Goal: Task Accomplishment & Management: Manage account settings

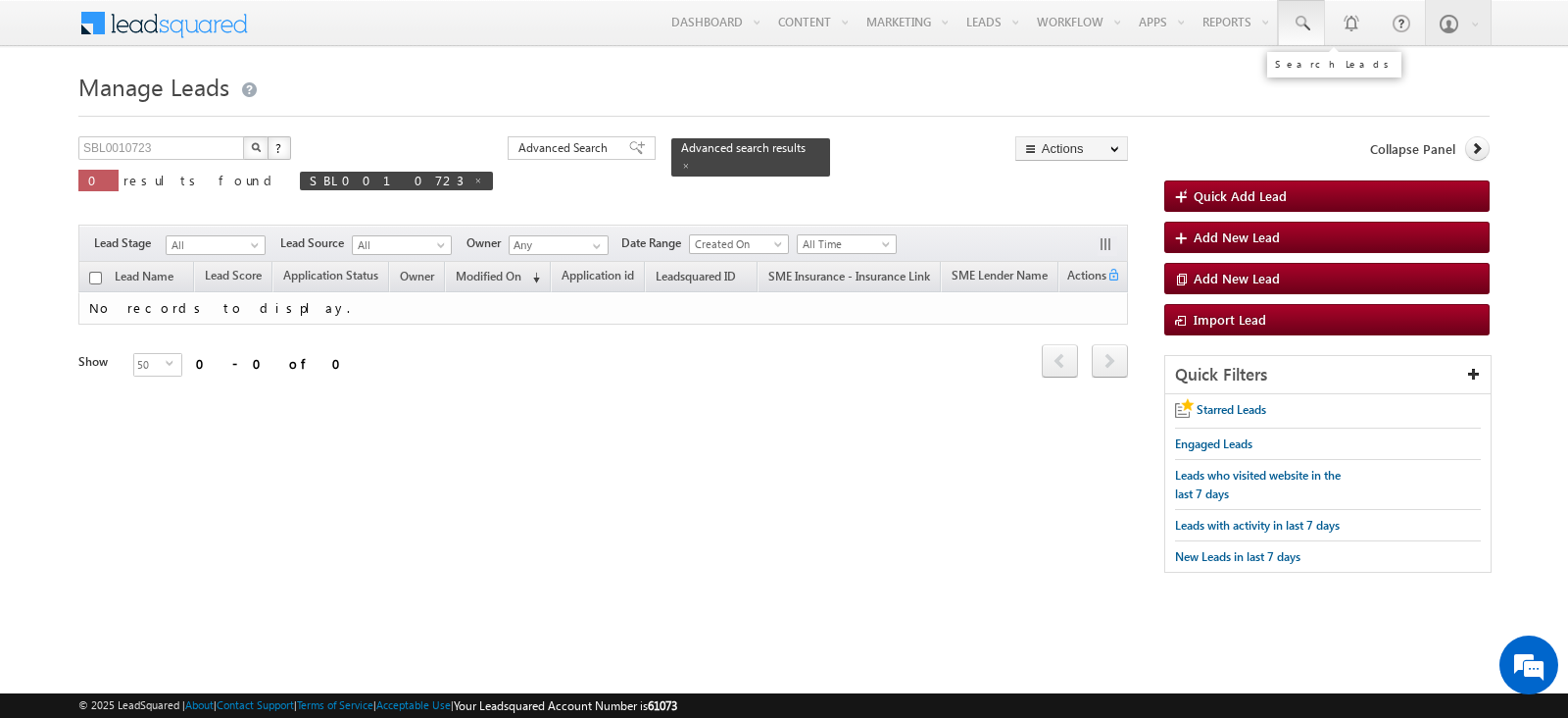
click at [1315, 33] on link at bounding box center [1302, 23] width 47 height 45
click at [1347, 78] on input "text" at bounding box center [1417, 77] width 266 height 24
paste input "SBL0010744"
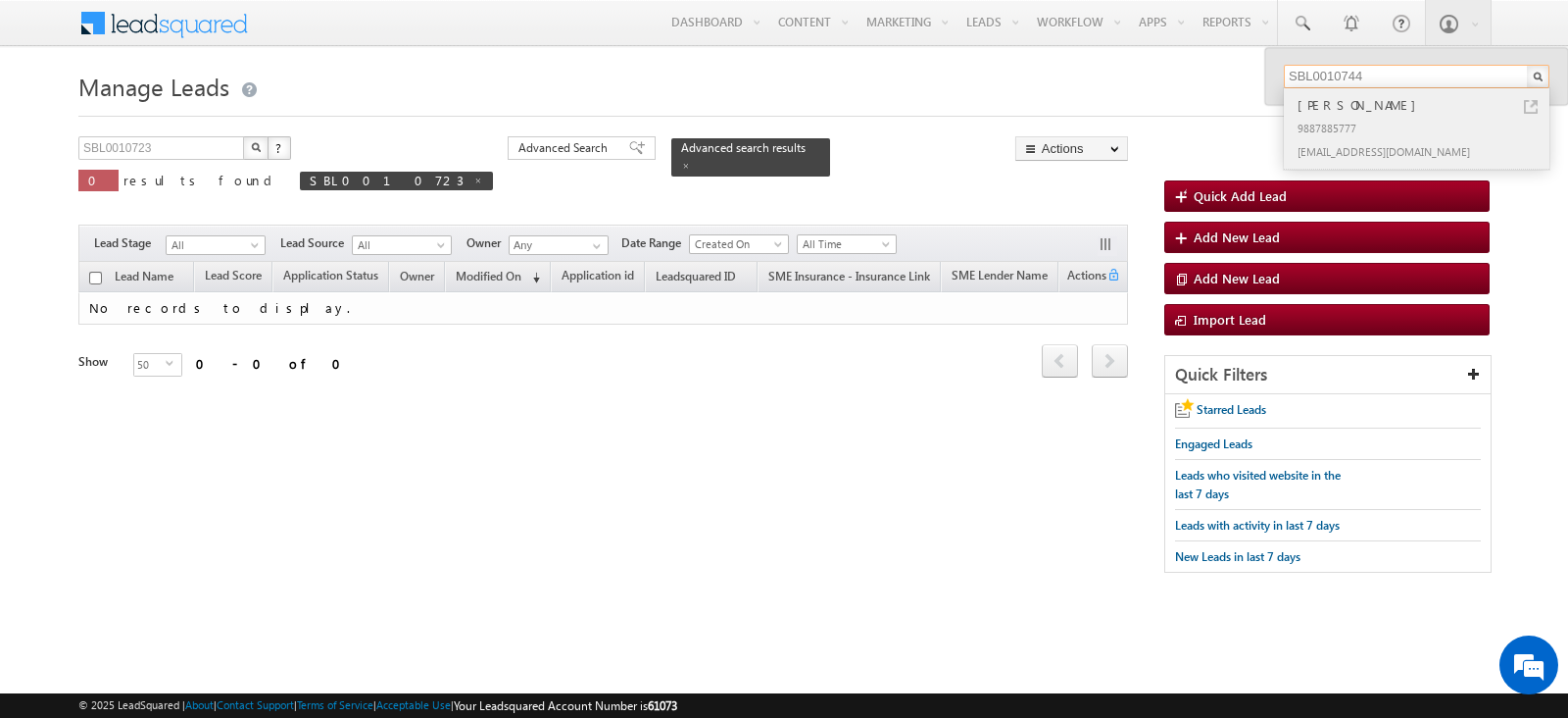
type input "SBL0010744"
click at [1532, 100] on link at bounding box center [1531, 107] width 14 height 14
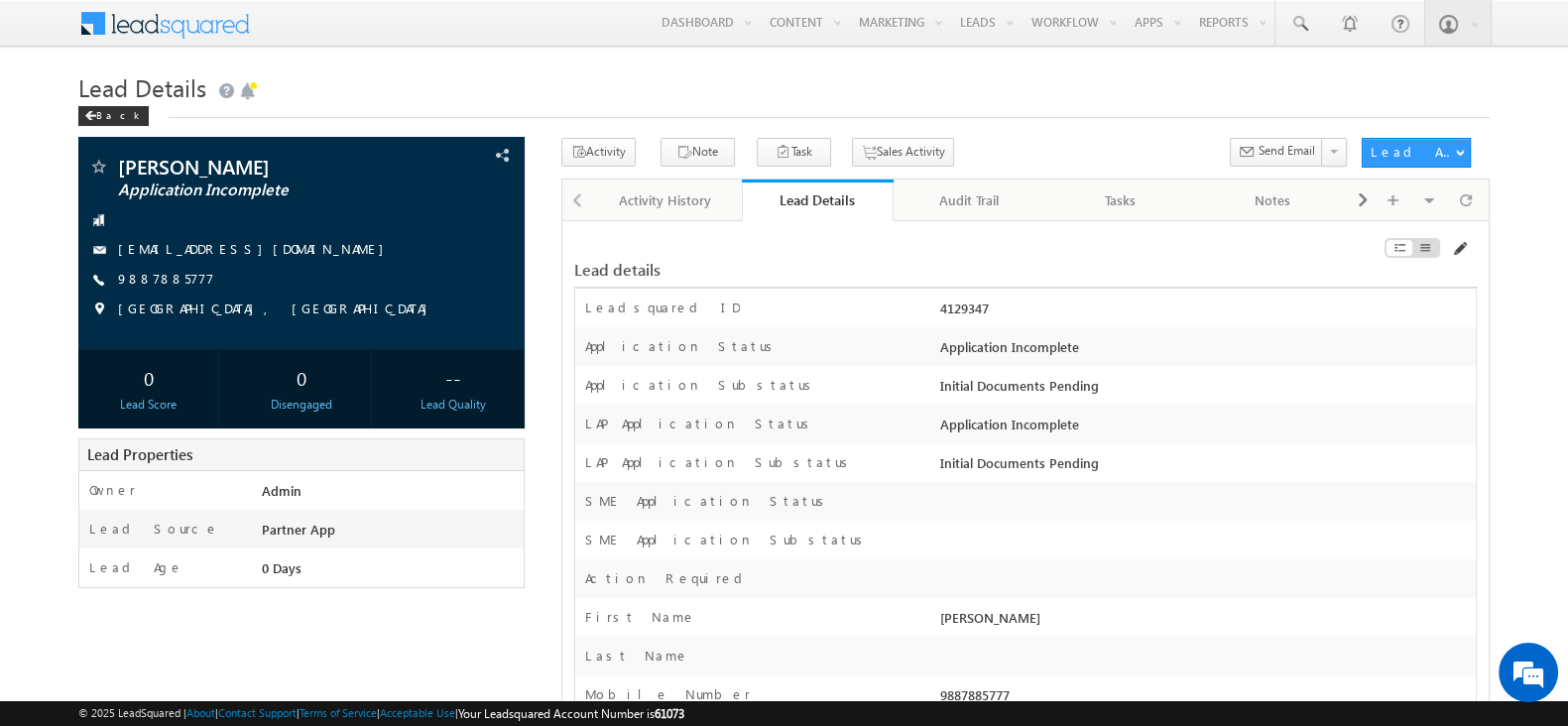
click at [1460, 242] on span at bounding box center [1458, 249] width 16 height 16
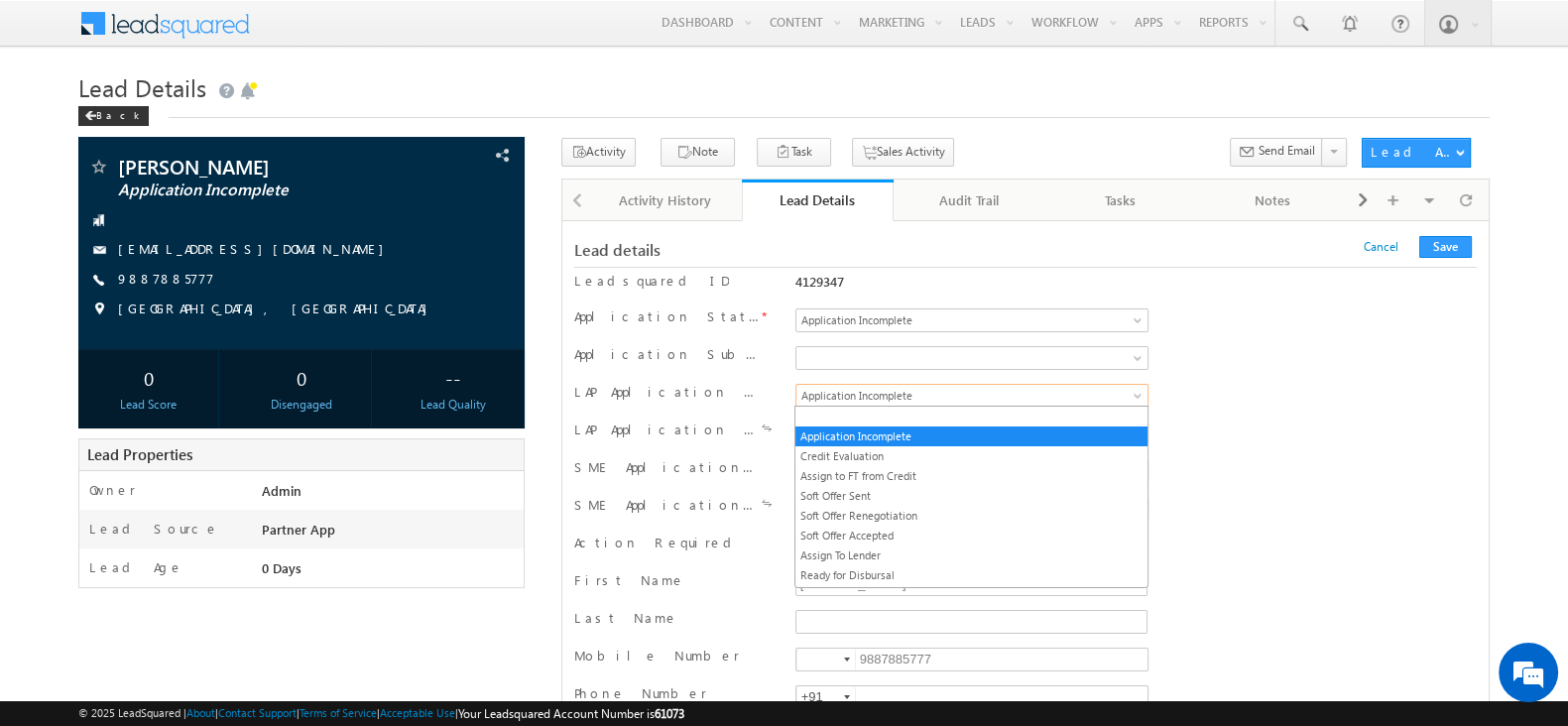
click at [960, 393] on span "Application Incomplete" at bounding box center [951, 395] width 310 height 18
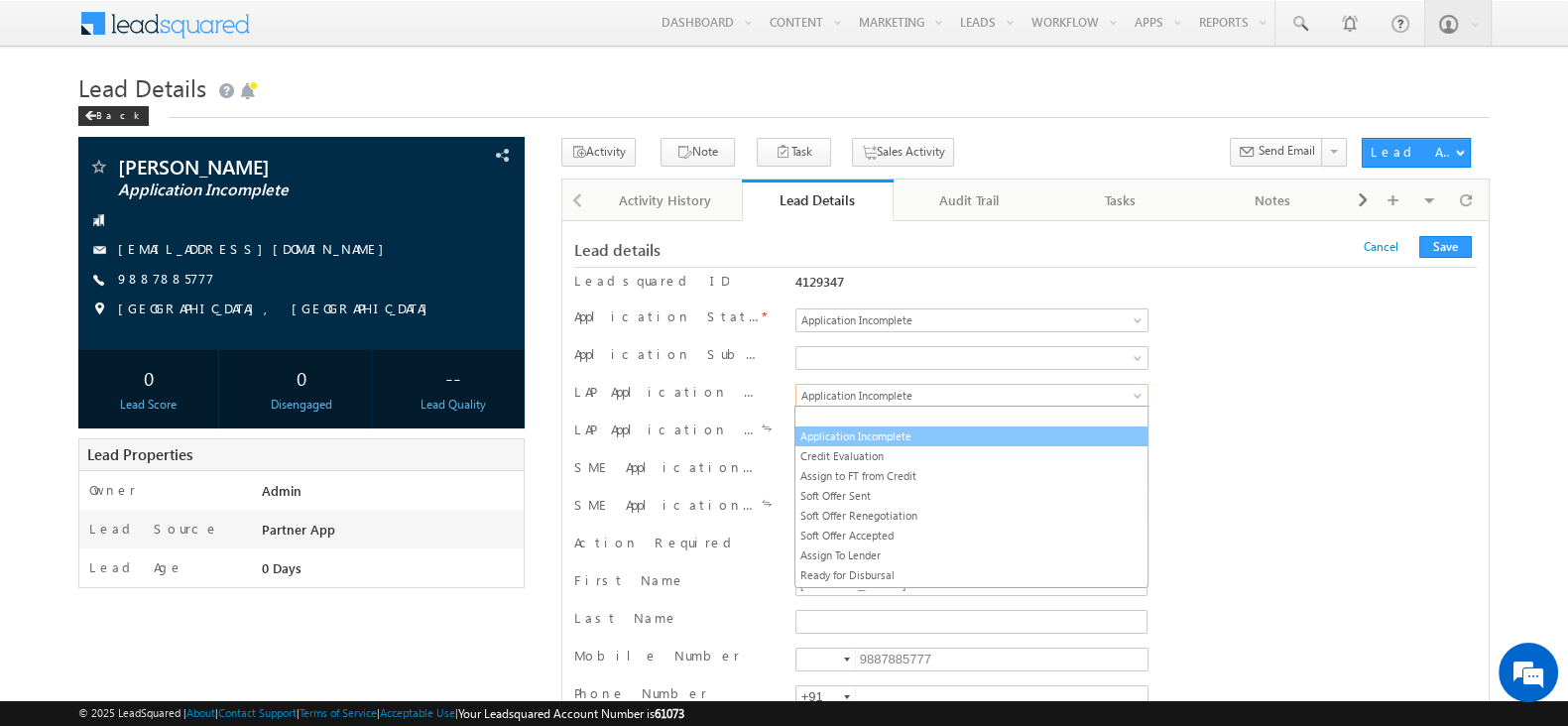
click at [878, 435] on link "Application Incomplete" at bounding box center [970, 436] width 351 height 18
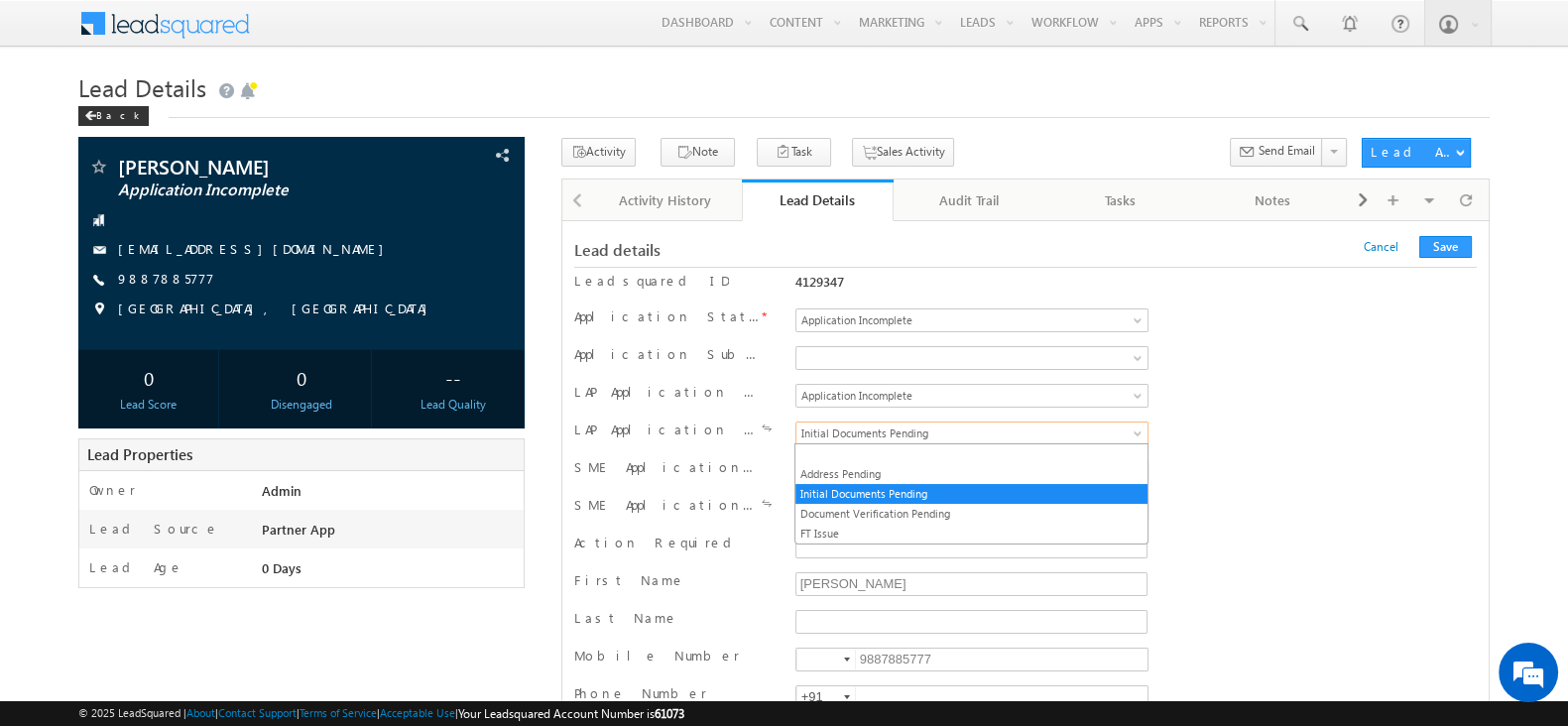
click at [887, 430] on span "Initial Documents Pending" at bounding box center [951, 433] width 310 height 18
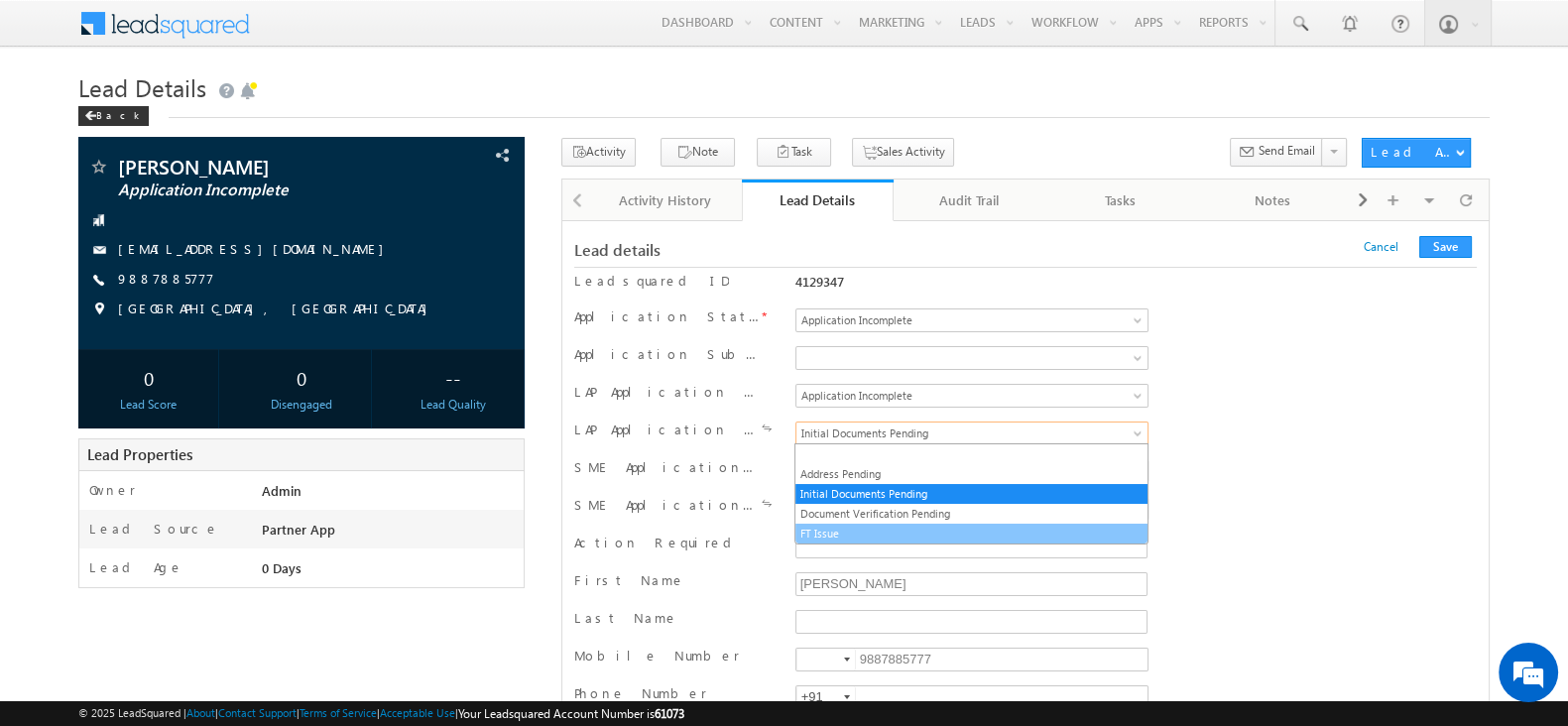
click at [848, 529] on link "FT Issue" at bounding box center [970, 533] width 351 height 18
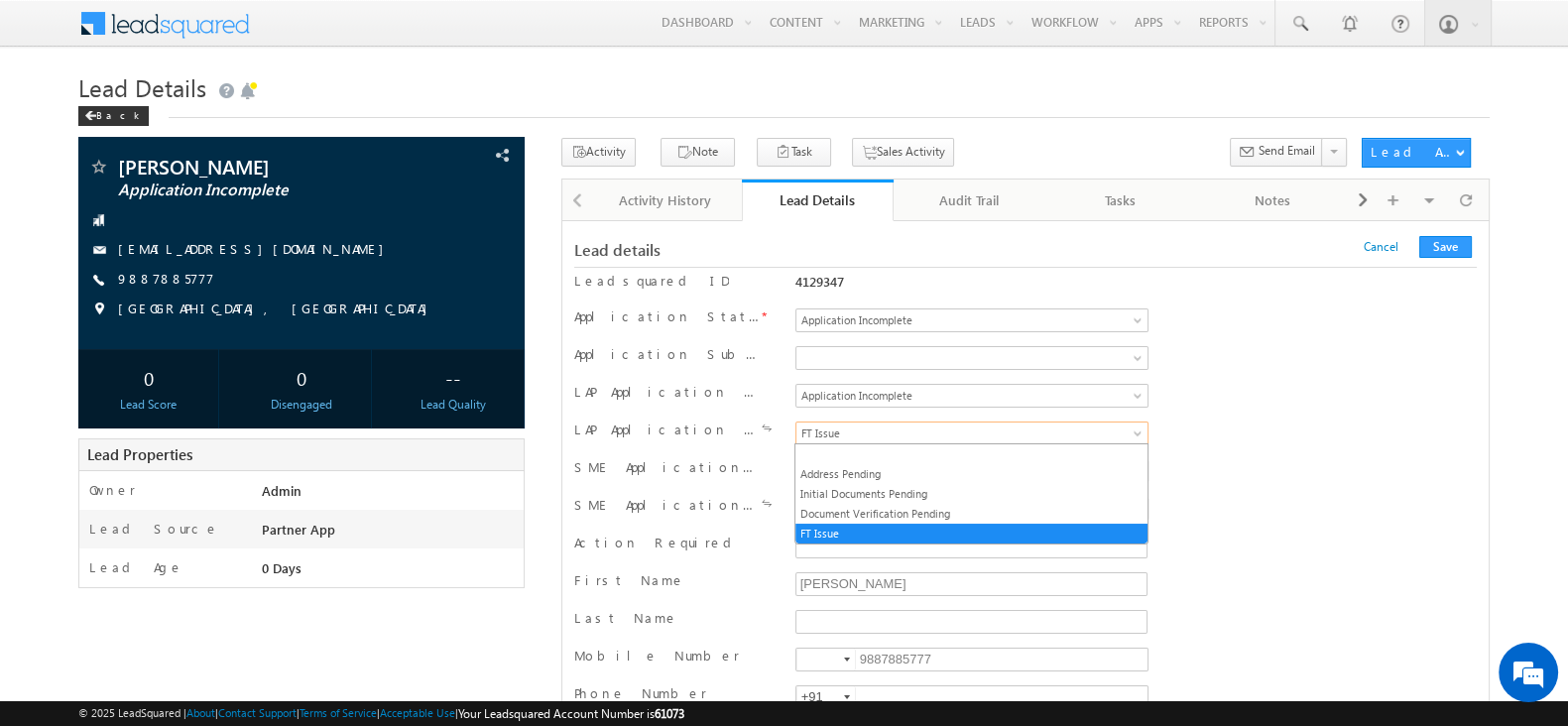
click at [883, 432] on span "FT Issue" at bounding box center [951, 433] width 310 height 18
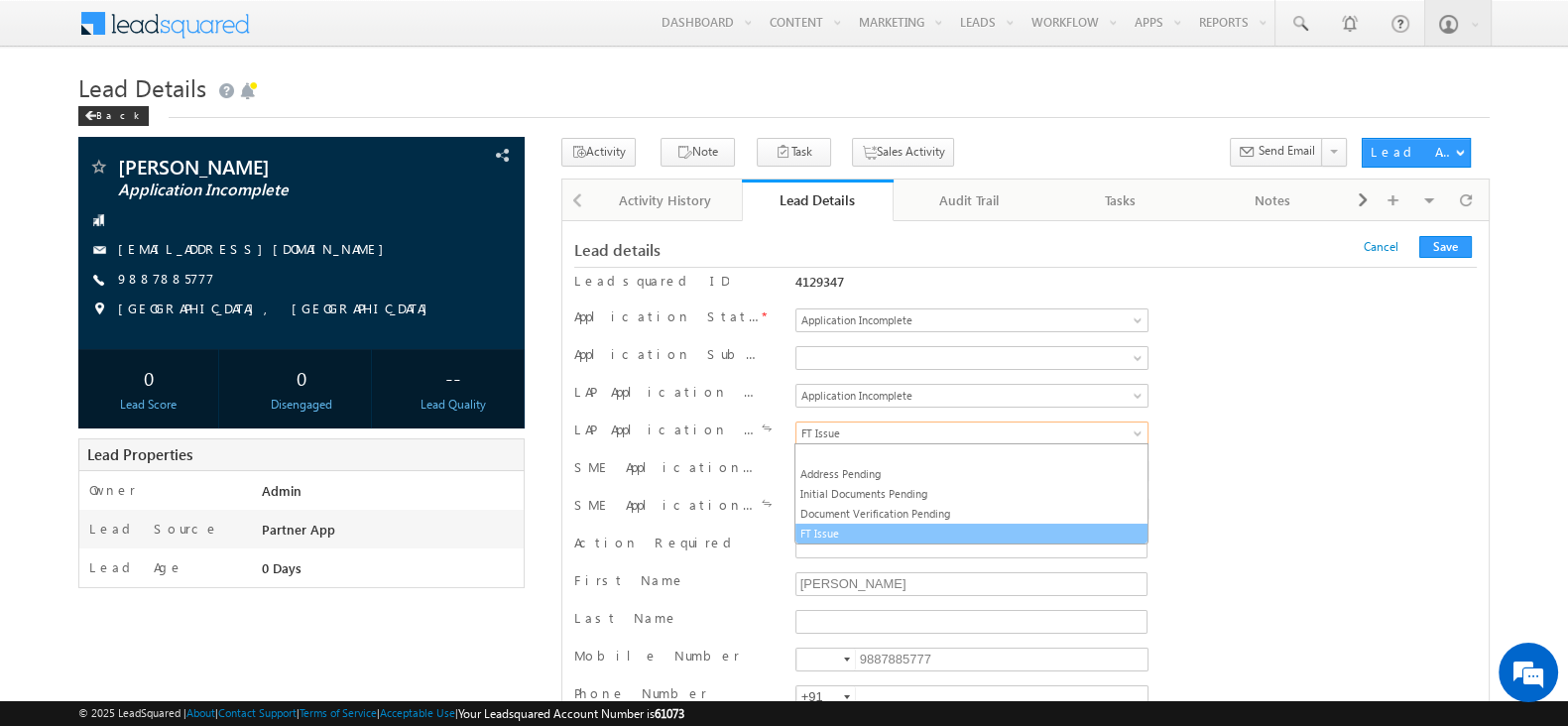
click at [884, 531] on link "FT Issue" at bounding box center [970, 533] width 351 height 18
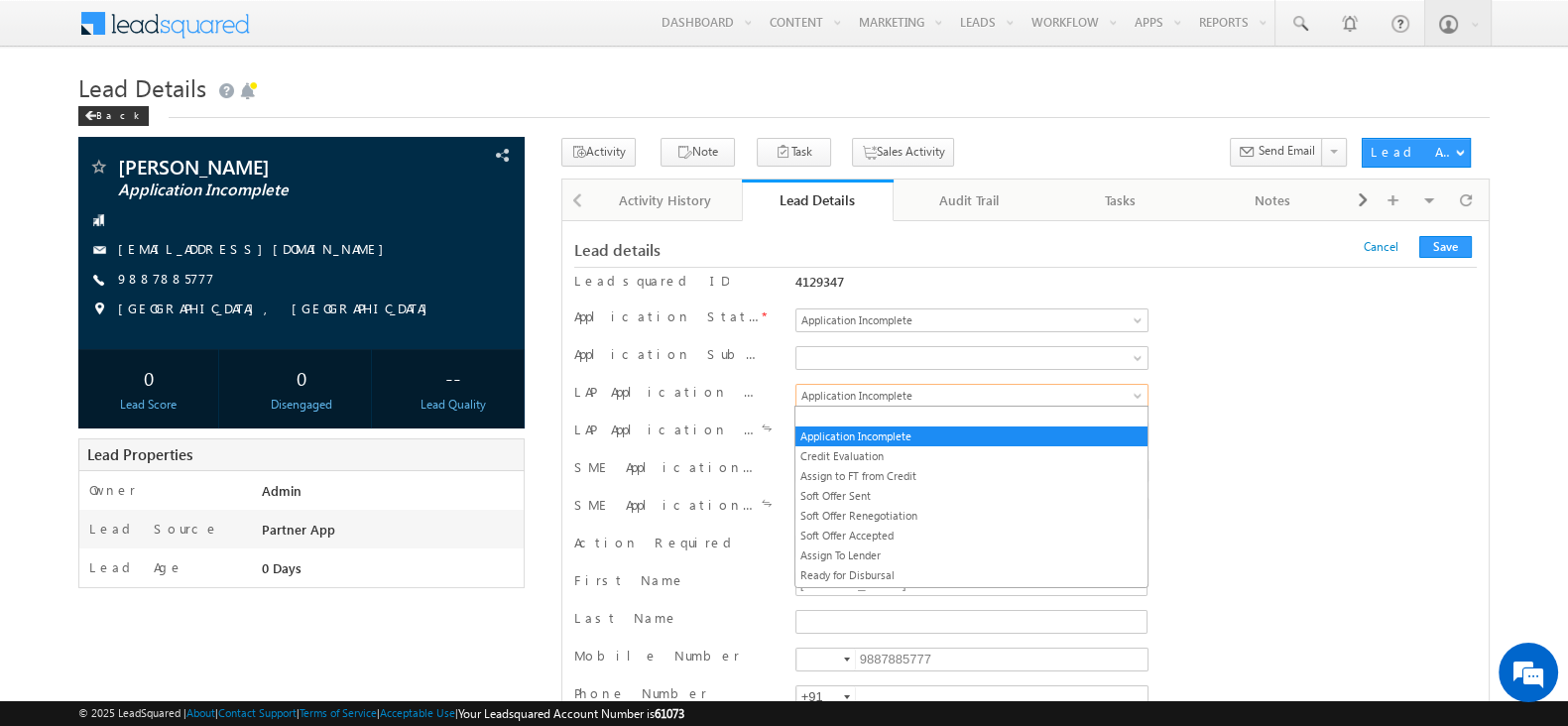
click at [929, 391] on span "Application Incomplete" at bounding box center [951, 395] width 310 height 18
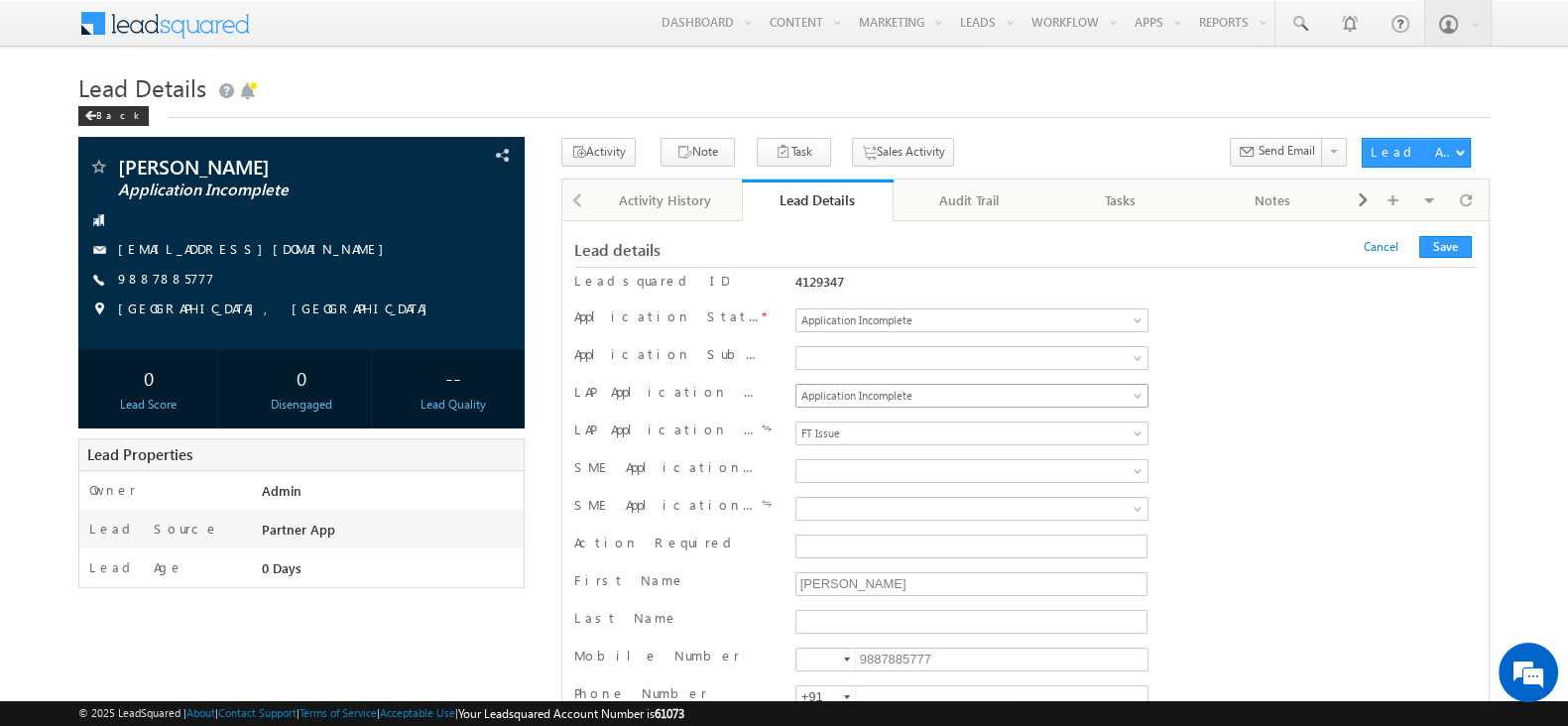
click at [929, 391] on span "Application Incomplete" at bounding box center [951, 395] width 310 height 18
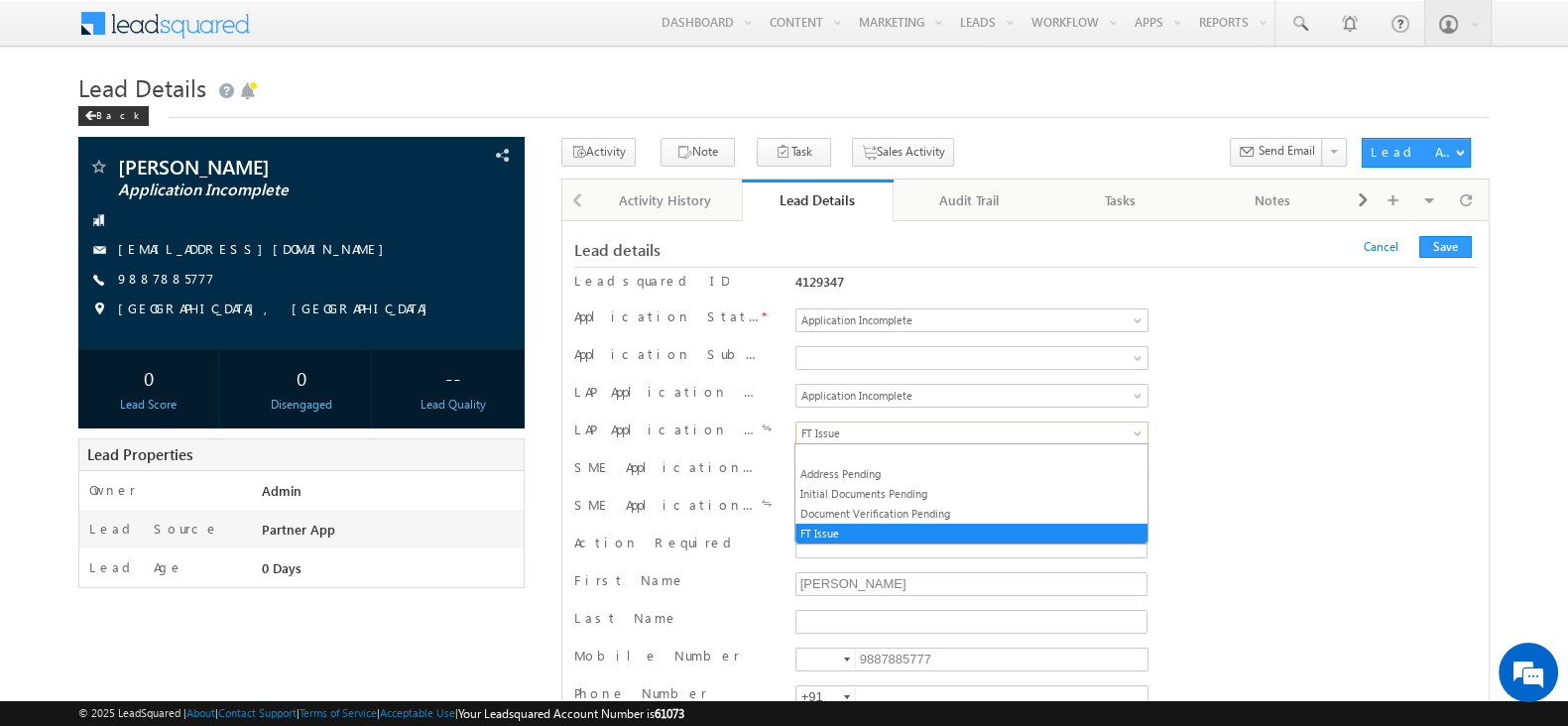
click at [896, 428] on span "FT Issue" at bounding box center [951, 433] width 310 height 18
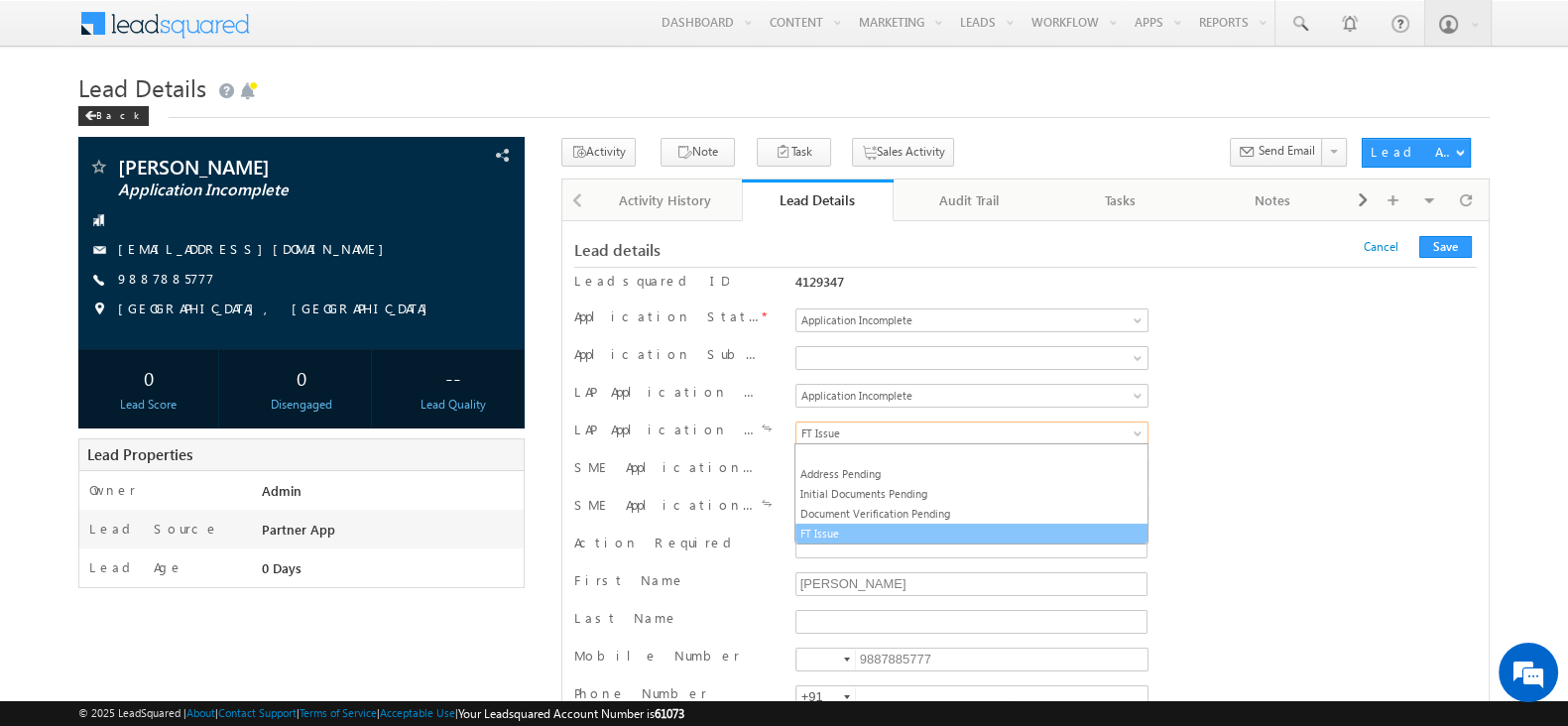
click at [916, 524] on link "FT Issue" at bounding box center [970, 533] width 351 height 18
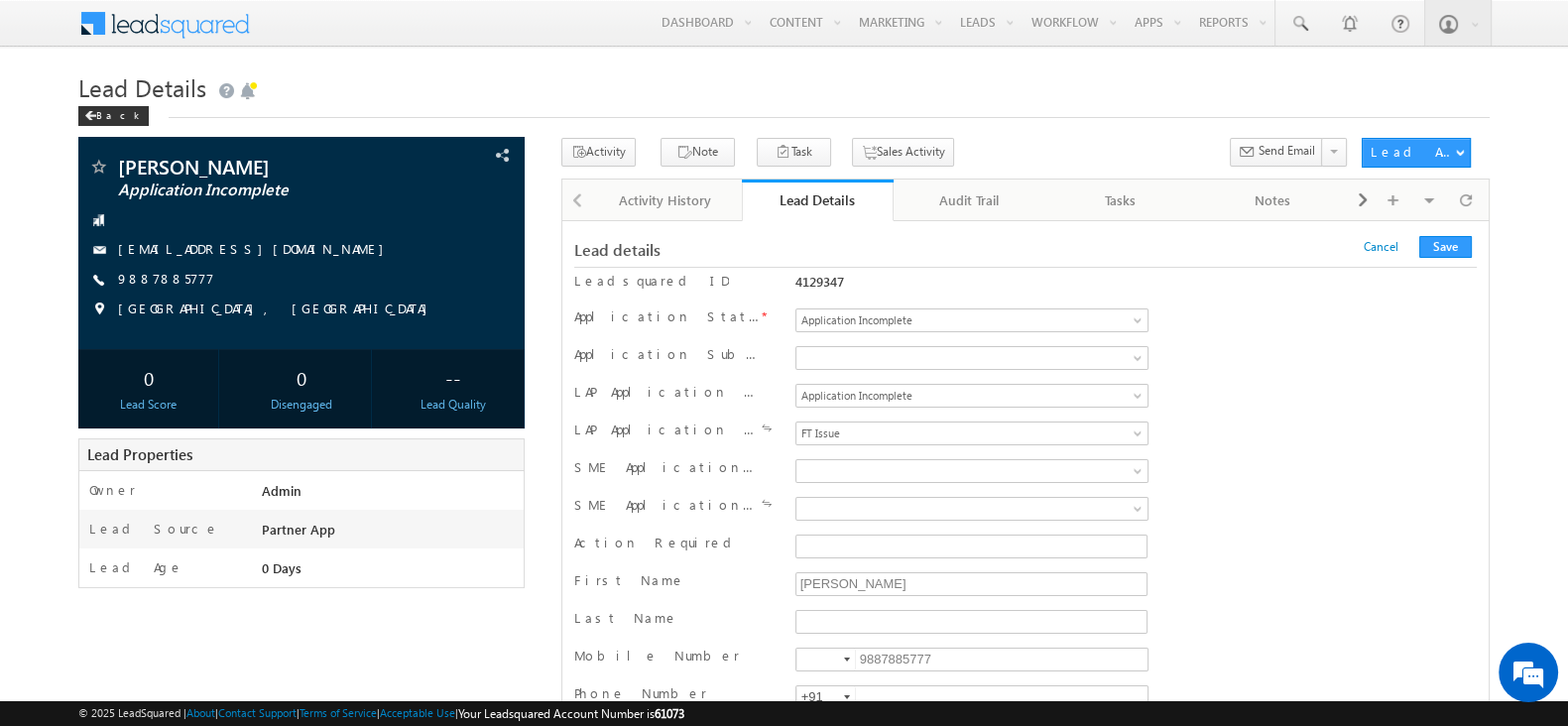
click at [1286, 458] on div "SME Application Status Application Created Application Complete Approved Agreem…" at bounding box center [1025, 473] width 902 height 30
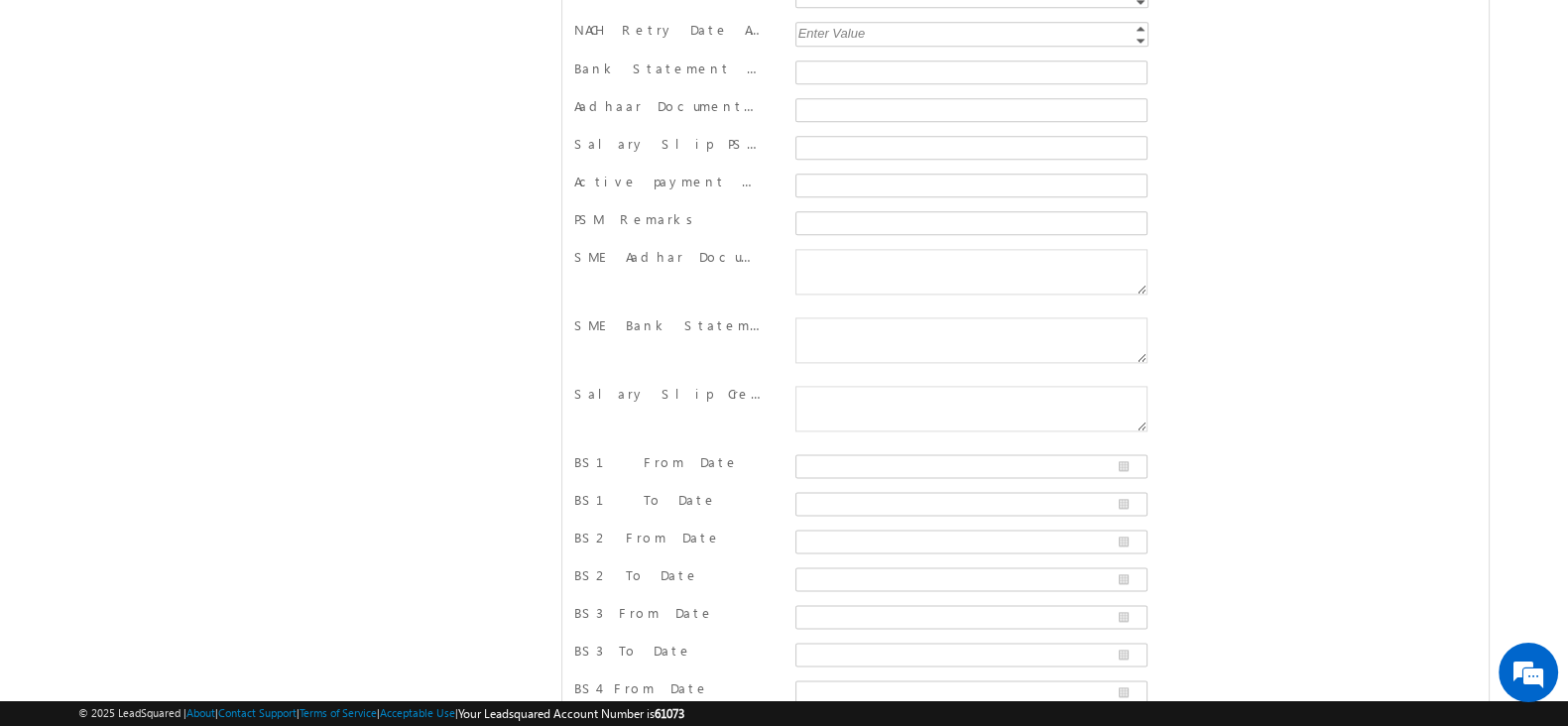
scroll to position [5304, 0]
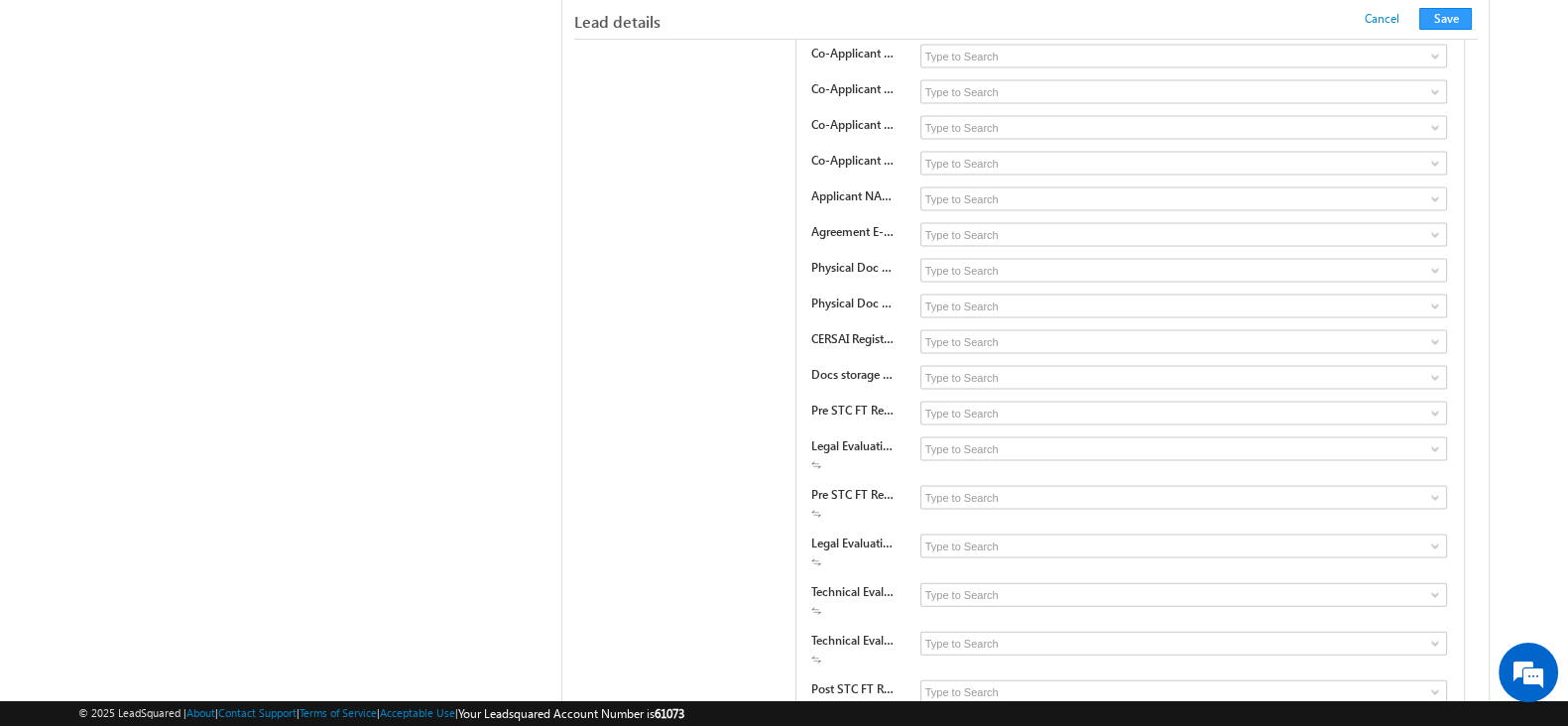
click at [714, 229] on div "SBL Basic Details Technical Evaluation Status Pending Completed Failed Income &…" at bounding box center [1025, 285] width 902 height 1172
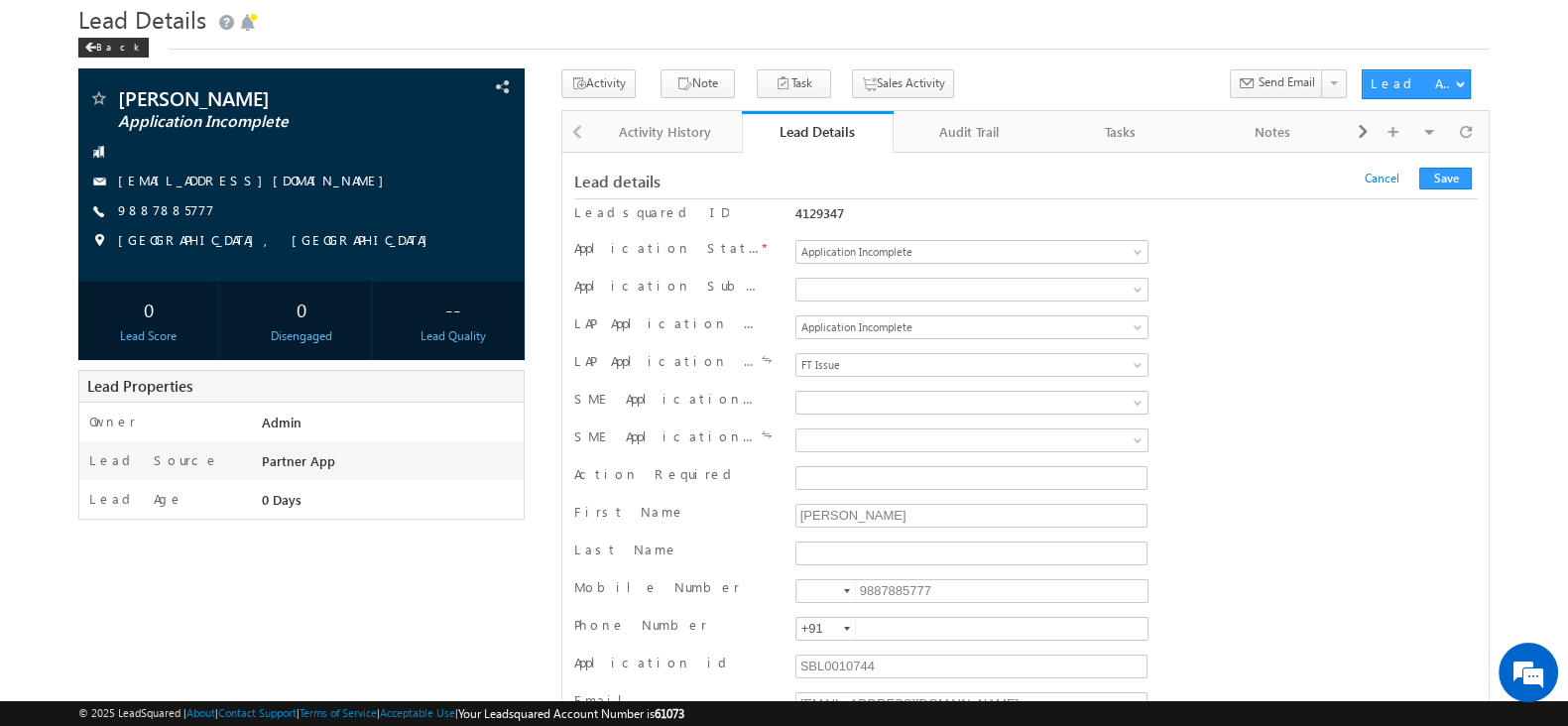
scroll to position [0, 0]
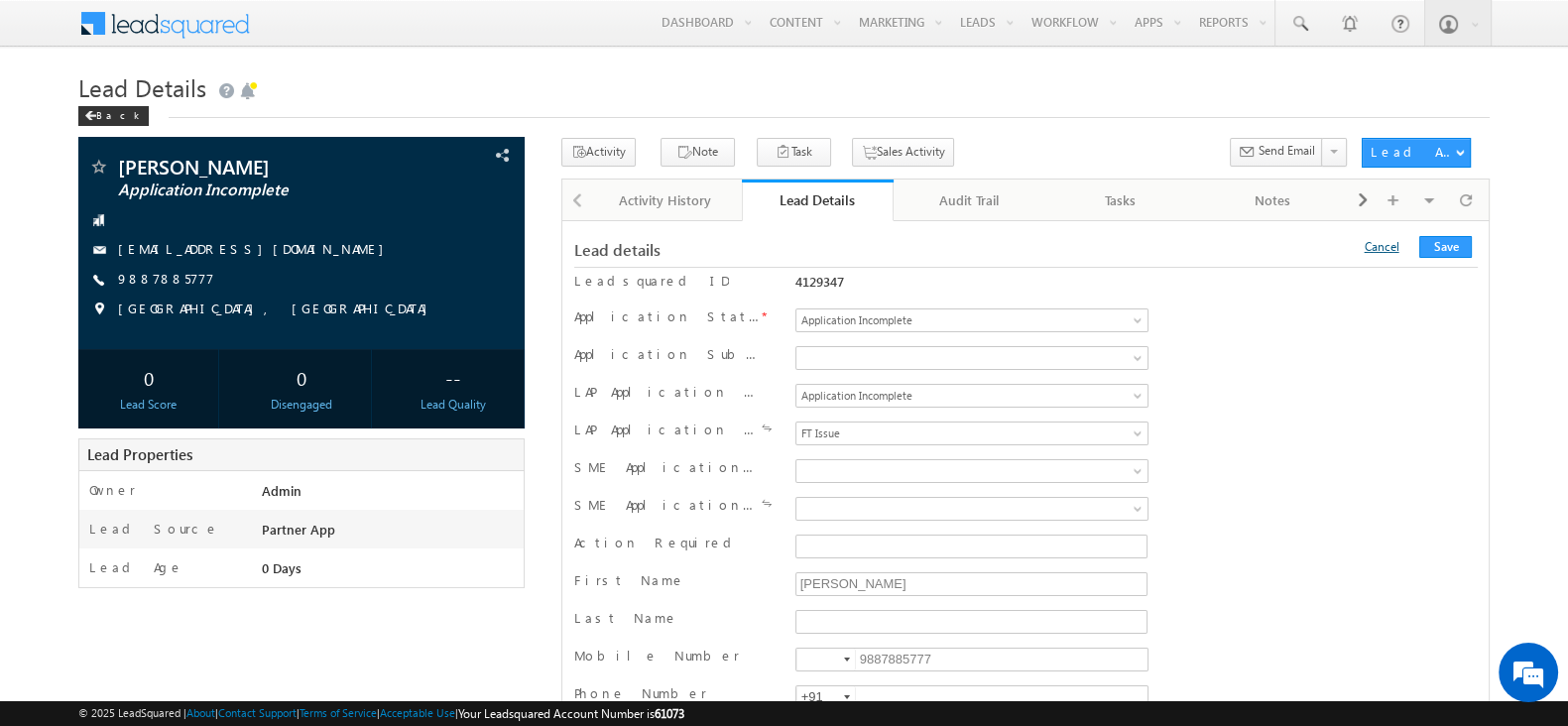
click at [1394, 247] on link "Cancel" at bounding box center [1380, 246] width 35 height 15
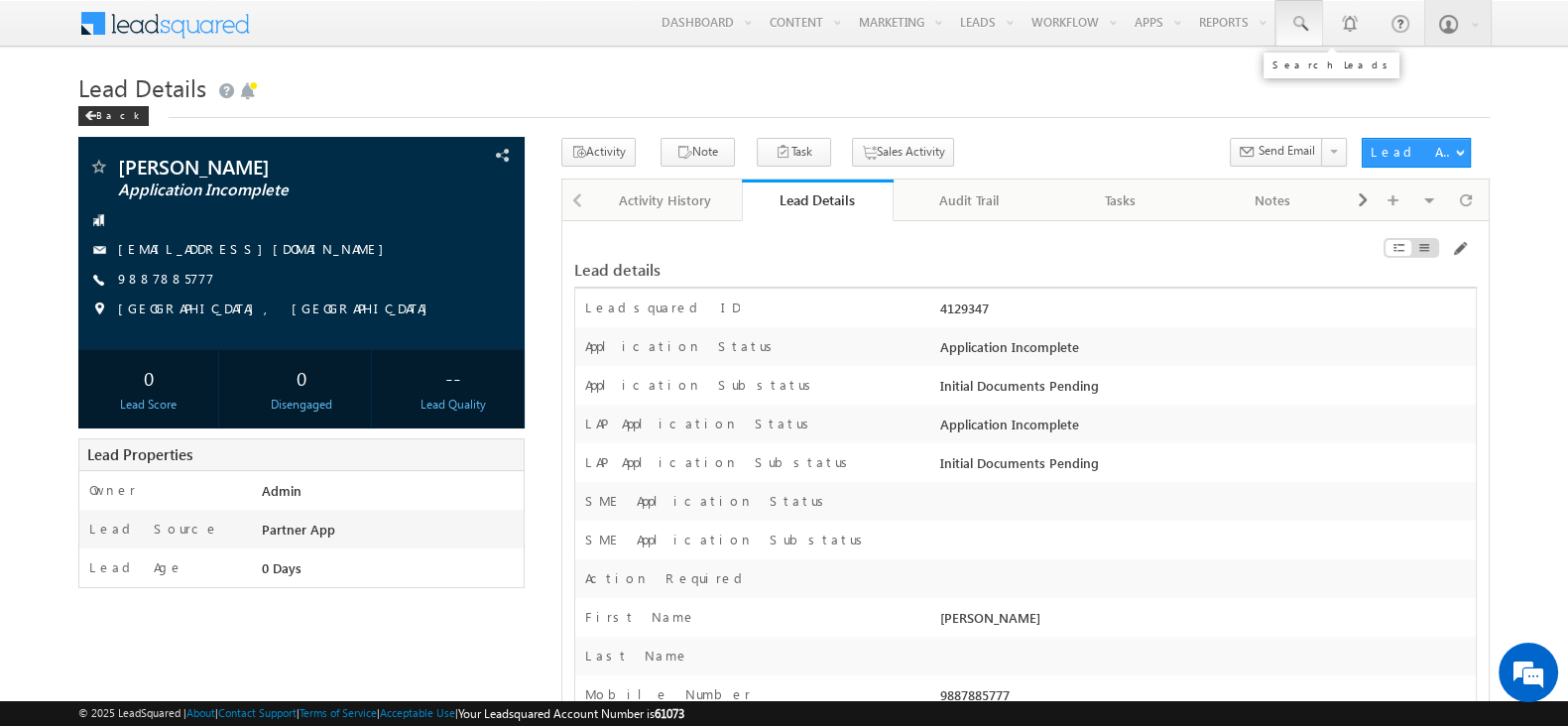
click at [1307, 33] on span at bounding box center [1299, 24] width 20 height 20
paste input "SBL0010741"
click at [1334, 71] on input "text" at bounding box center [1414, 78] width 269 height 24
type input "SBL0010741"
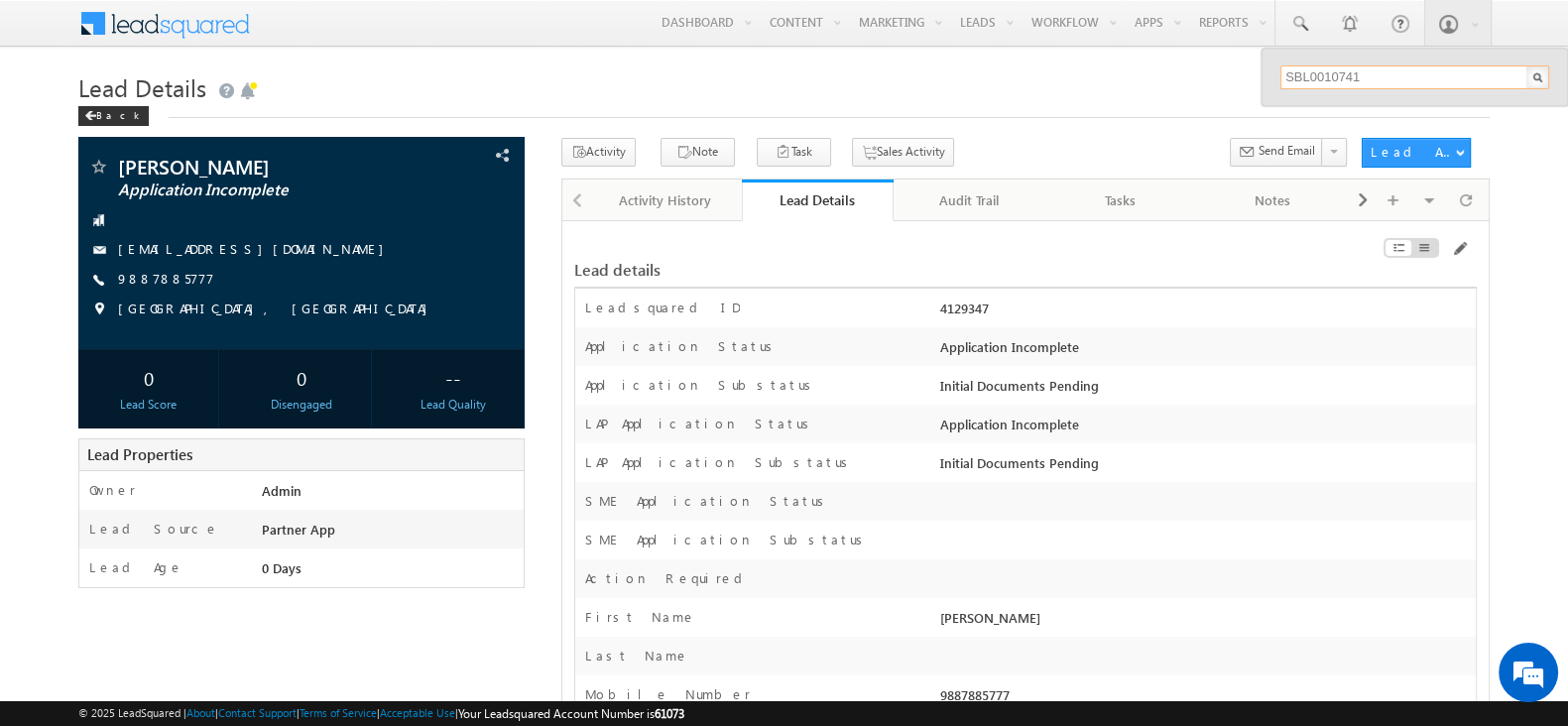
click at [1382, 75] on input "SBL0010741" at bounding box center [1414, 78] width 269 height 24
drag, startPoint x: 1372, startPoint y: 80, endPoint x: 1282, endPoint y: 75, distance: 90.1
click at [1282, 75] on input "SBL0010741" at bounding box center [1414, 78] width 269 height 24
paste input "SBL0010741"
type input "SBL0010741"
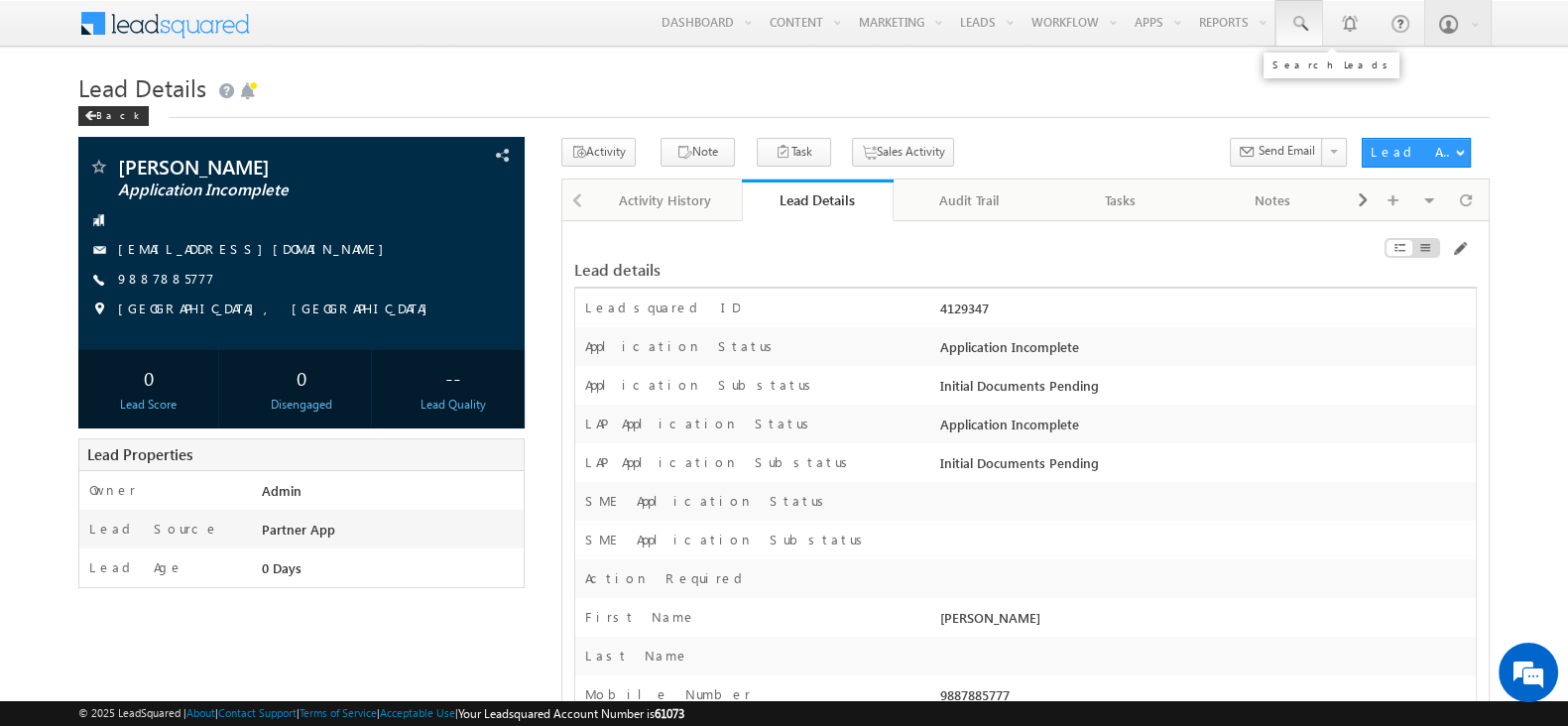
click at [1299, 25] on span at bounding box center [1299, 24] width 20 height 20
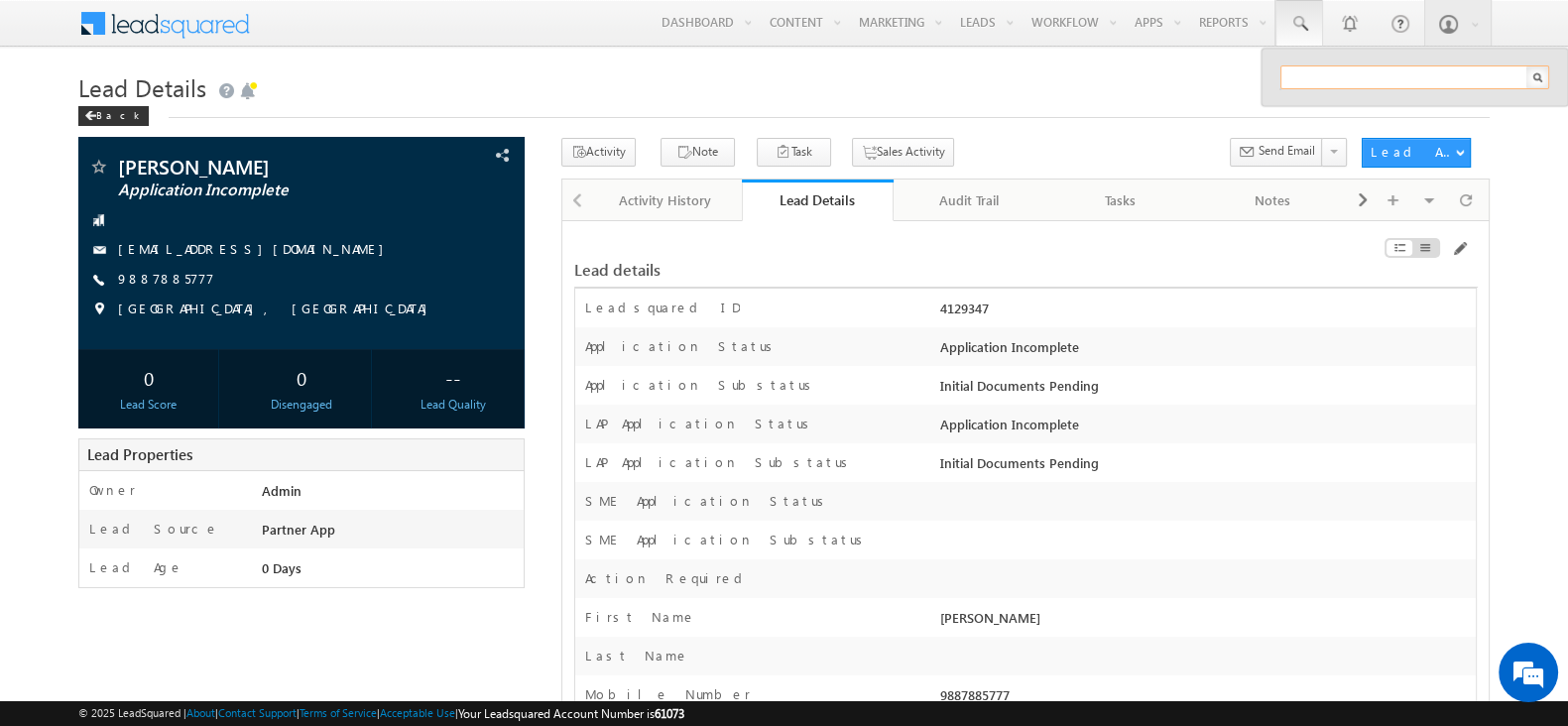
click at [1348, 70] on input "text" at bounding box center [1414, 78] width 269 height 24
paste input "SBL0010741"
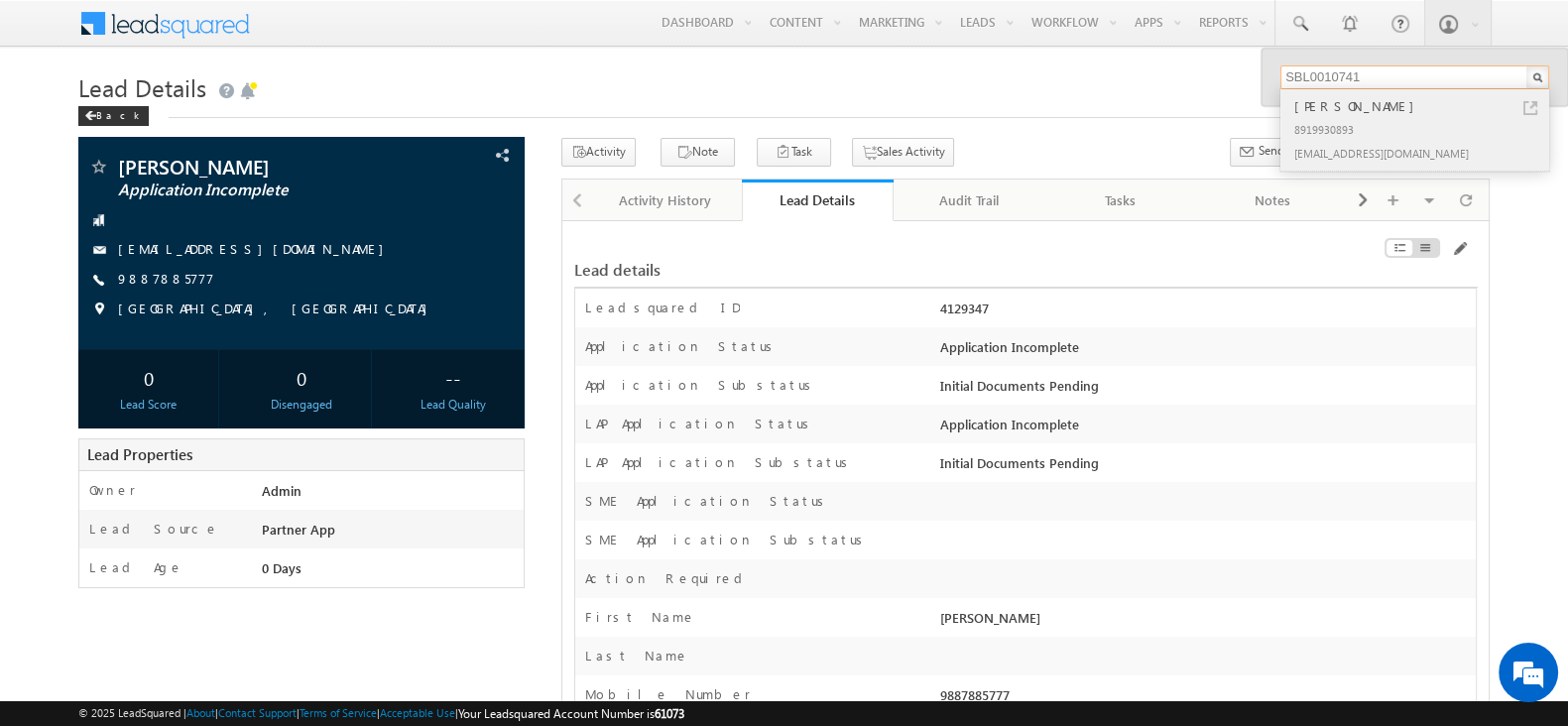
type input "SBL0010741"
click at [1532, 103] on link at bounding box center [1530, 108] width 14 height 14
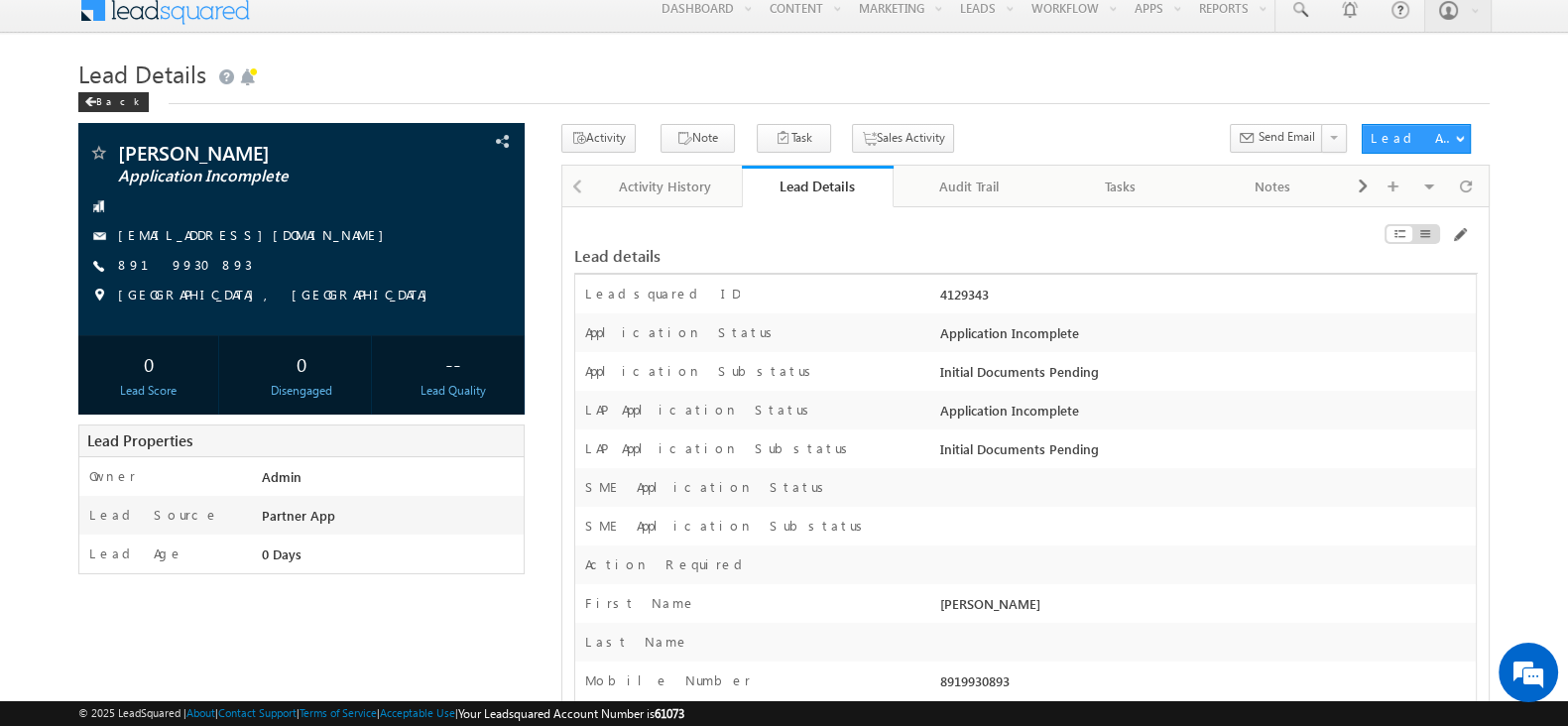
scroll to position [16, 0]
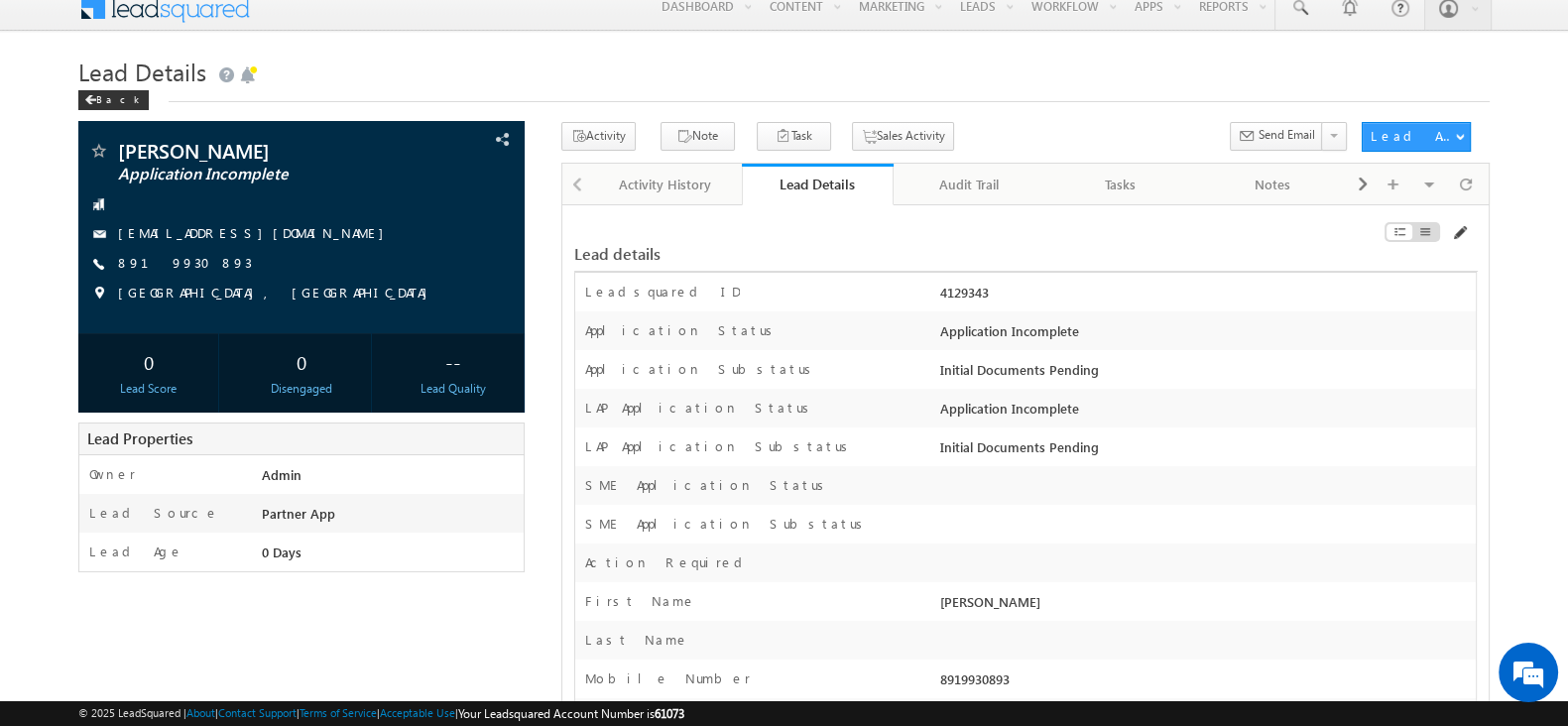
click at [1456, 232] on span at bounding box center [1458, 233] width 16 height 16
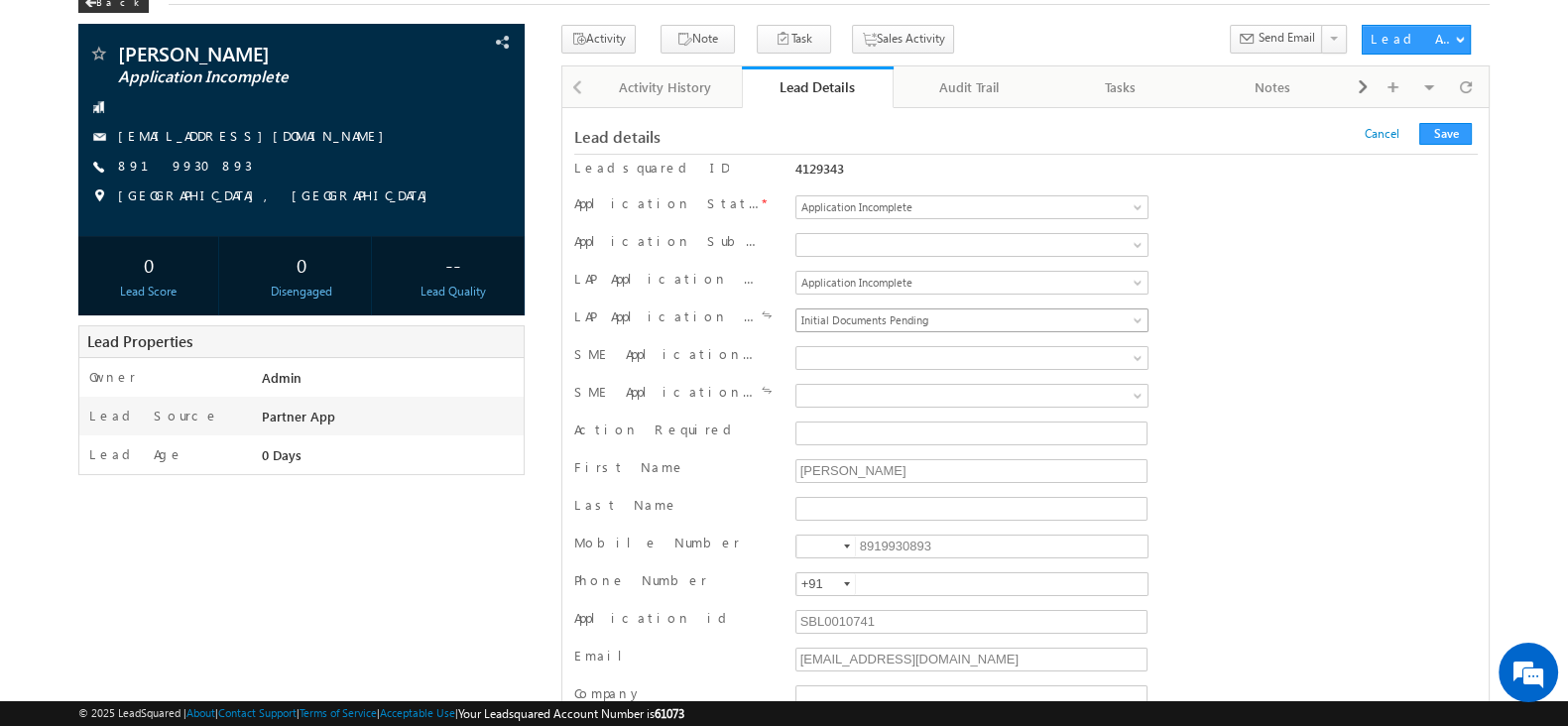
click at [1009, 312] on span "Initial Documents Pending" at bounding box center [951, 321] width 310 height 18
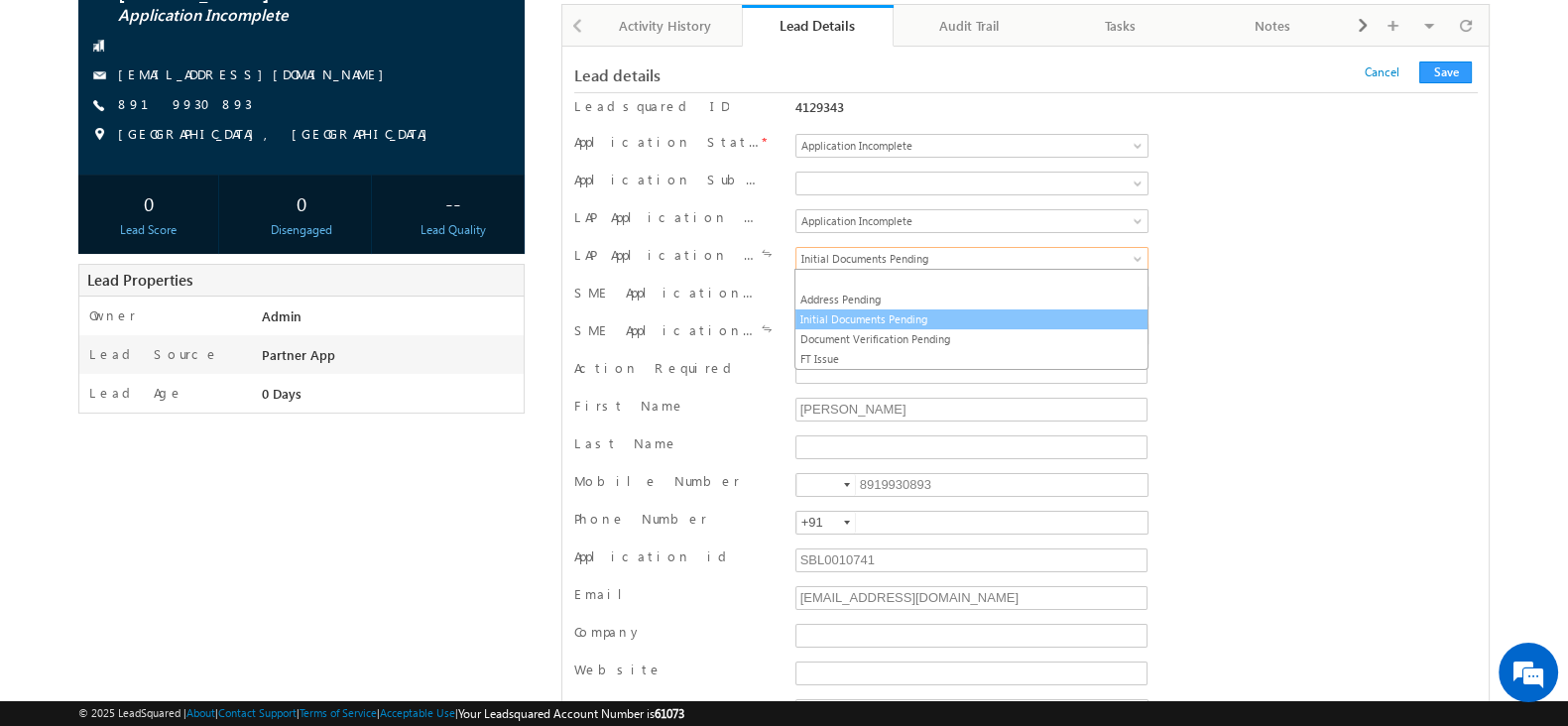
scroll to position [0, 0]
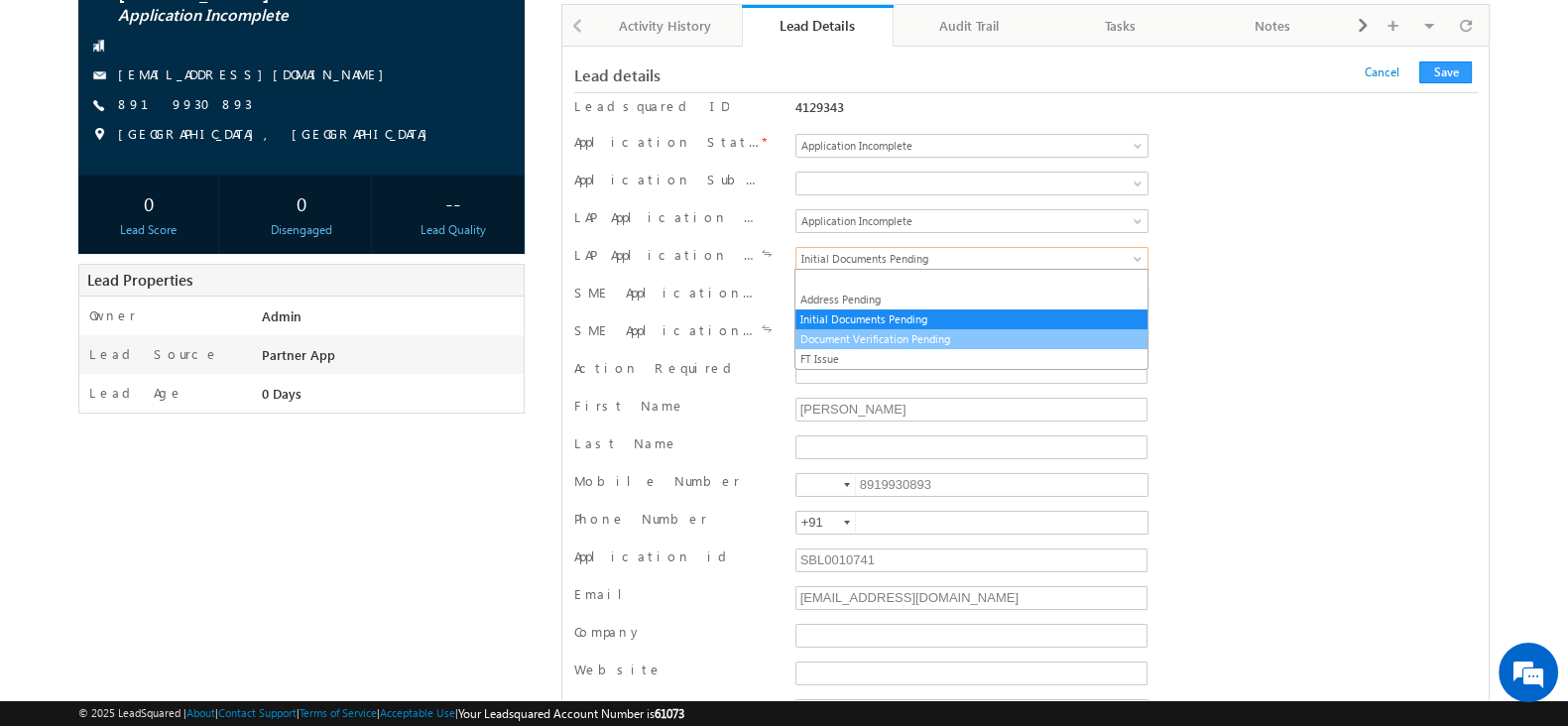
click at [969, 340] on link "Document Verification Pending" at bounding box center [970, 340] width 351 height 18
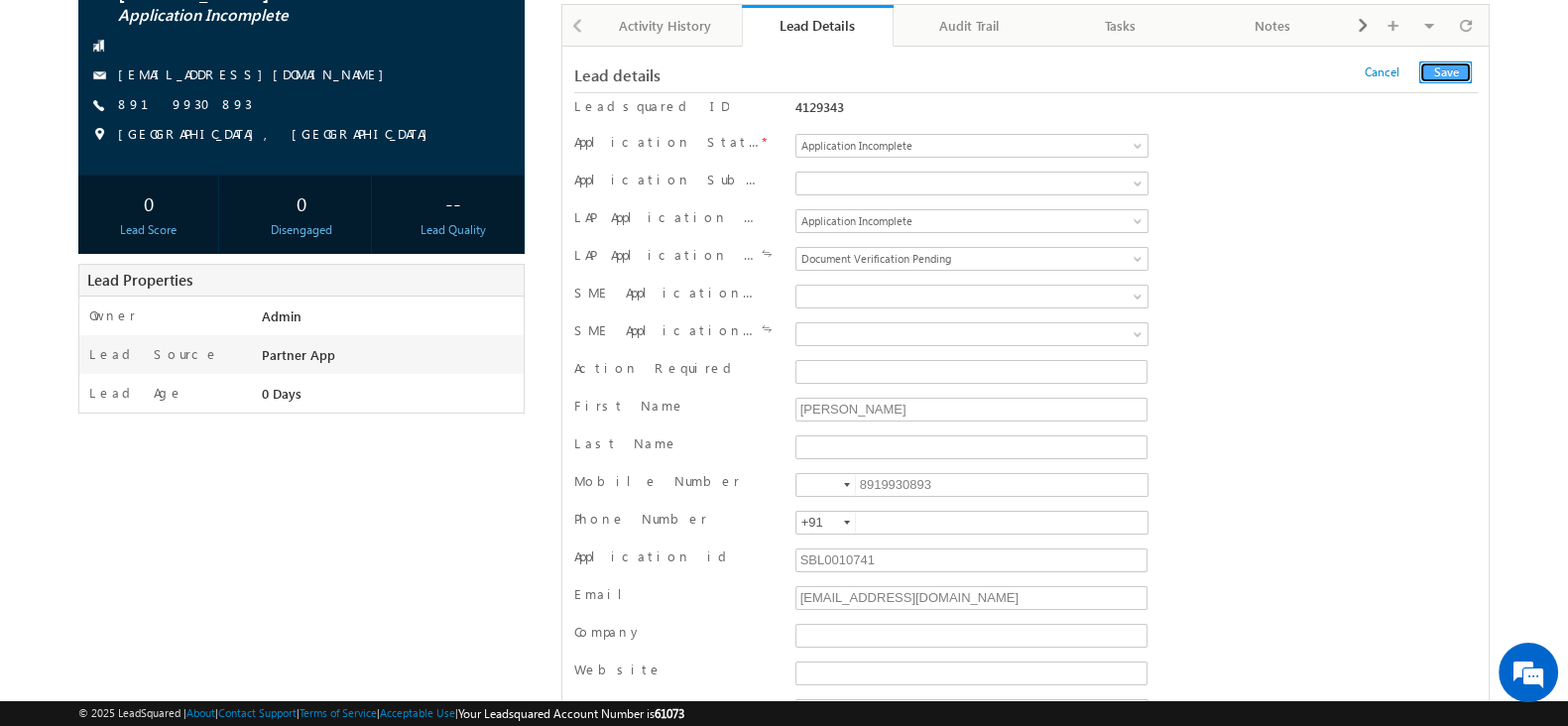
click at [1440, 71] on button "Save" at bounding box center [1445, 73] width 53 height 22
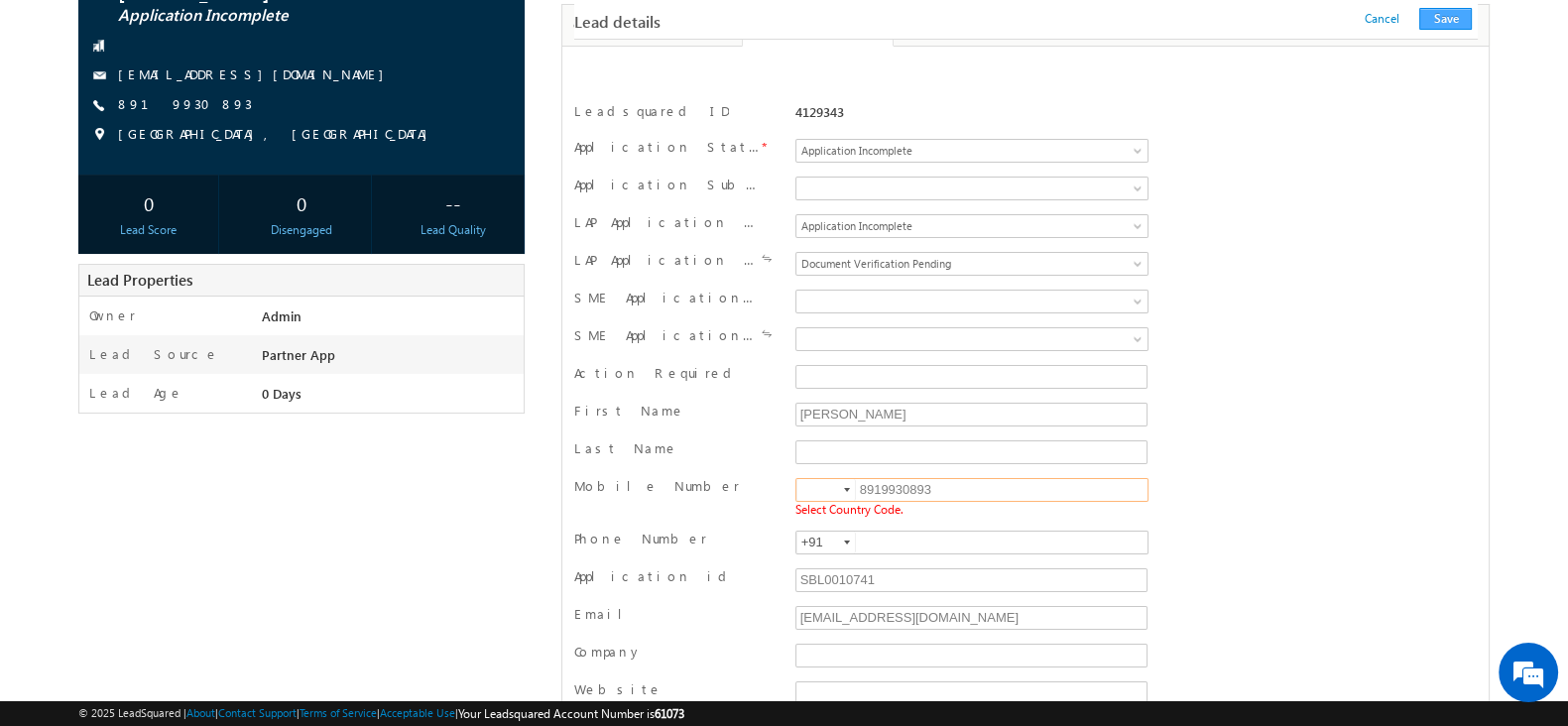
scroll to position [280, 0]
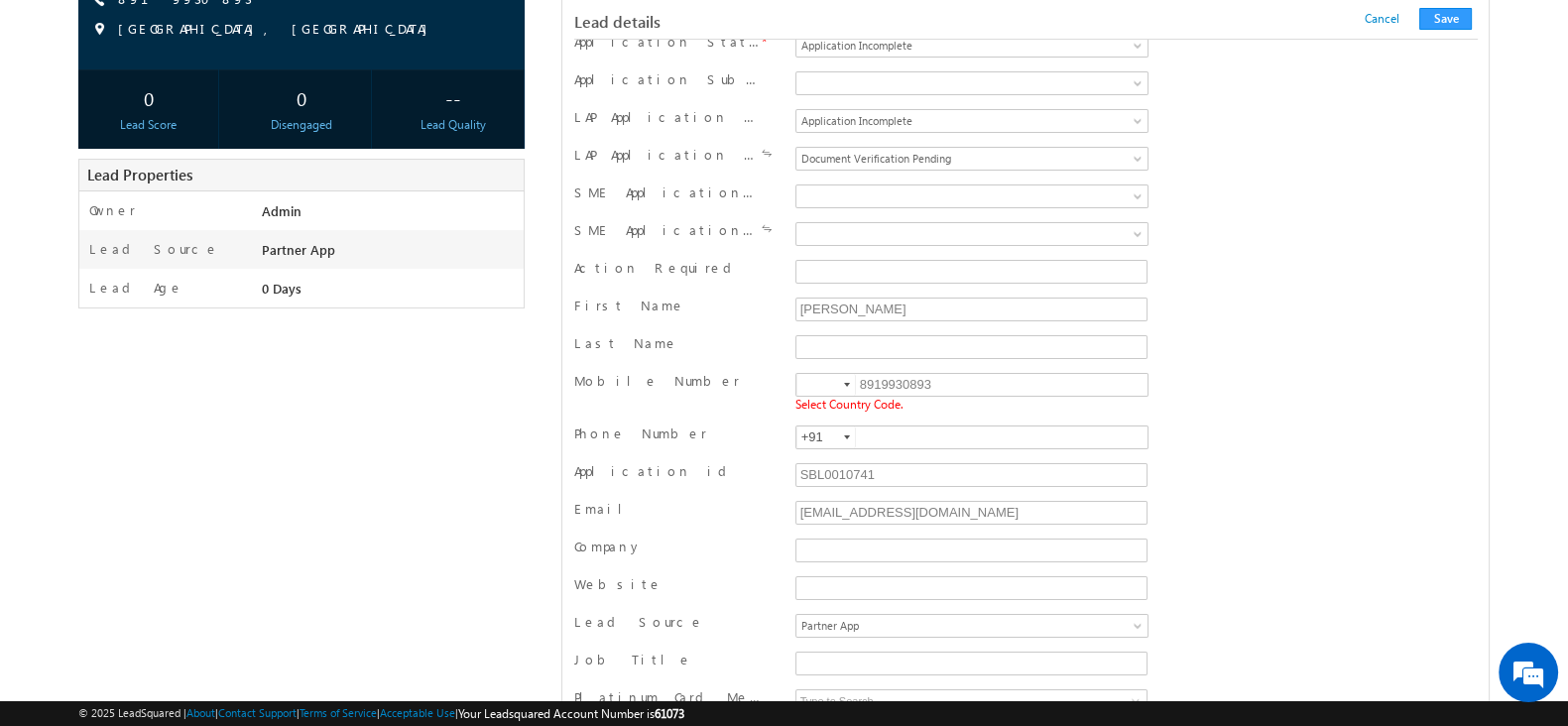
click at [844, 382] on div at bounding box center [847, 384] width 6 height 4
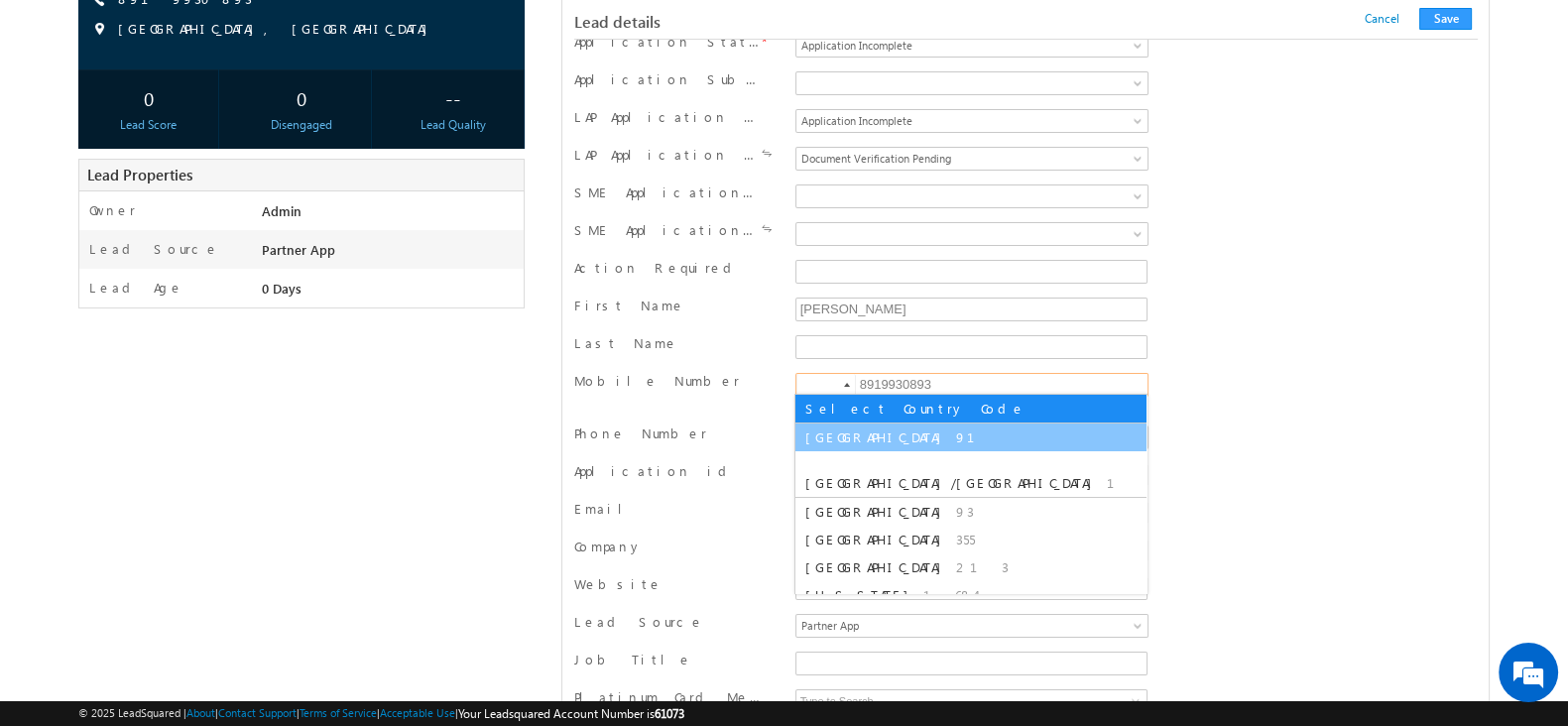
click at [834, 428] on li "India 91" at bounding box center [970, 437] width 351 height 28
type input "+91"
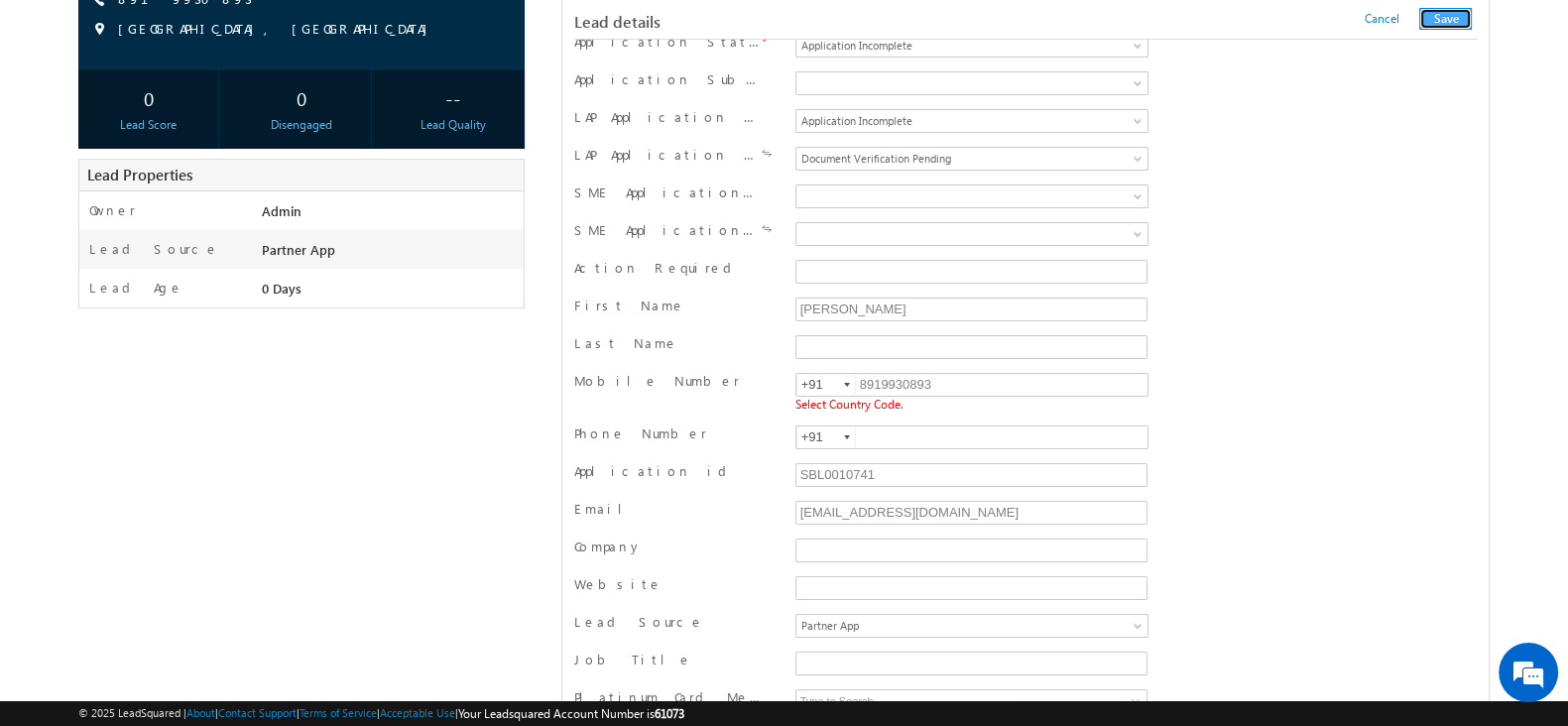
click at [1436, 24] on button "Save" at bounding box center [1445, 19] width 53 height 22
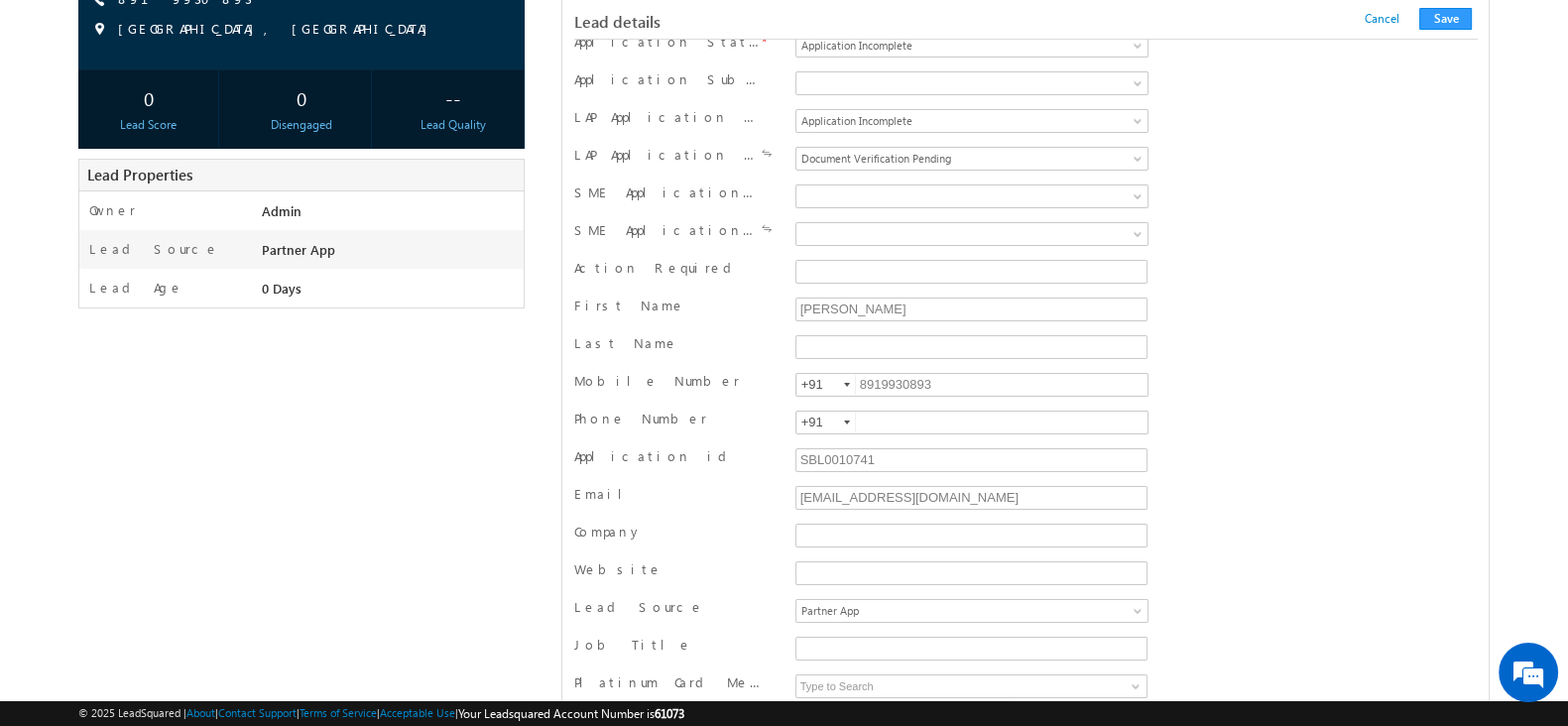
scroll to position [1929, 0]
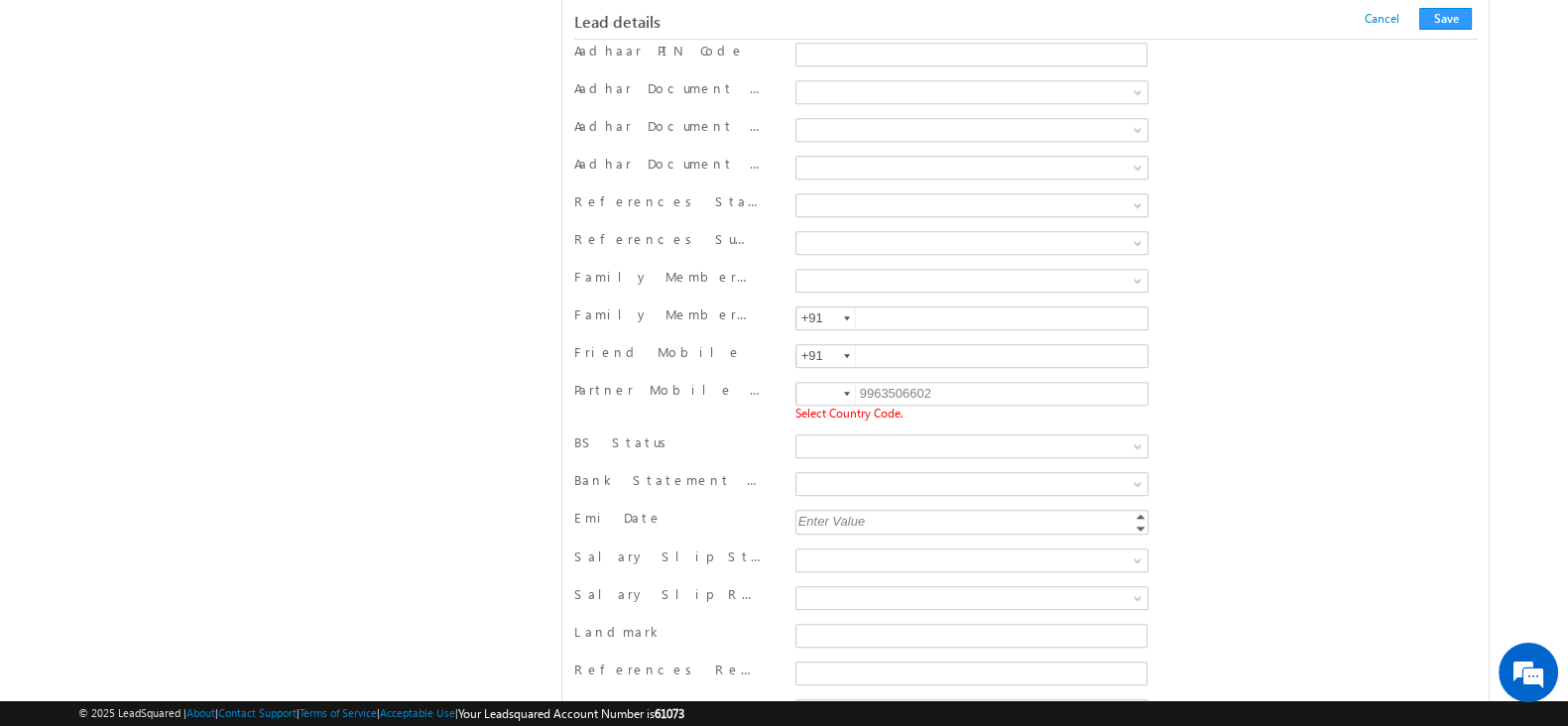
click at [846, 391] on div at bounding box center [847, 393] width 6 height 4
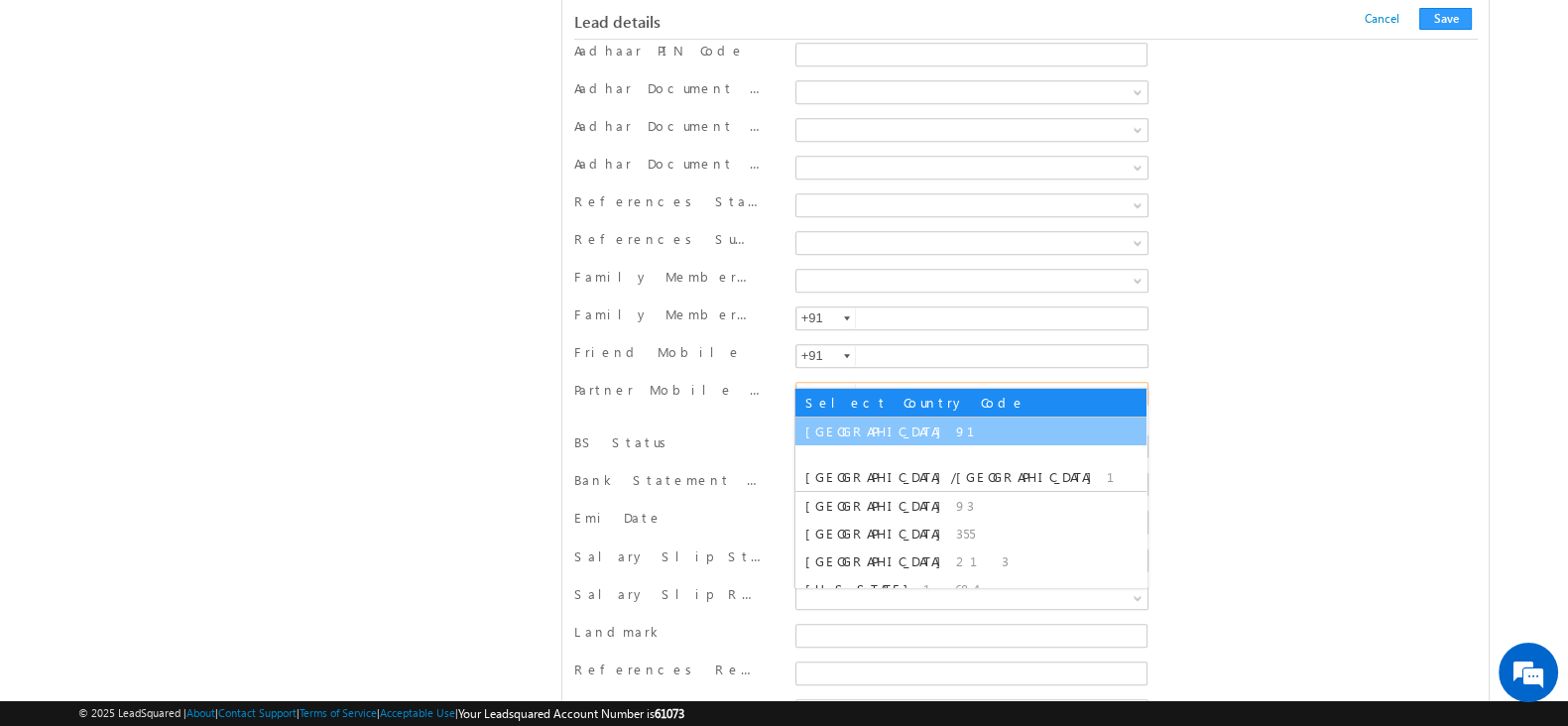
click at [830, 418] on li "India 91" at bounding box center [970, 431] width 351 height 28
type input "+91"
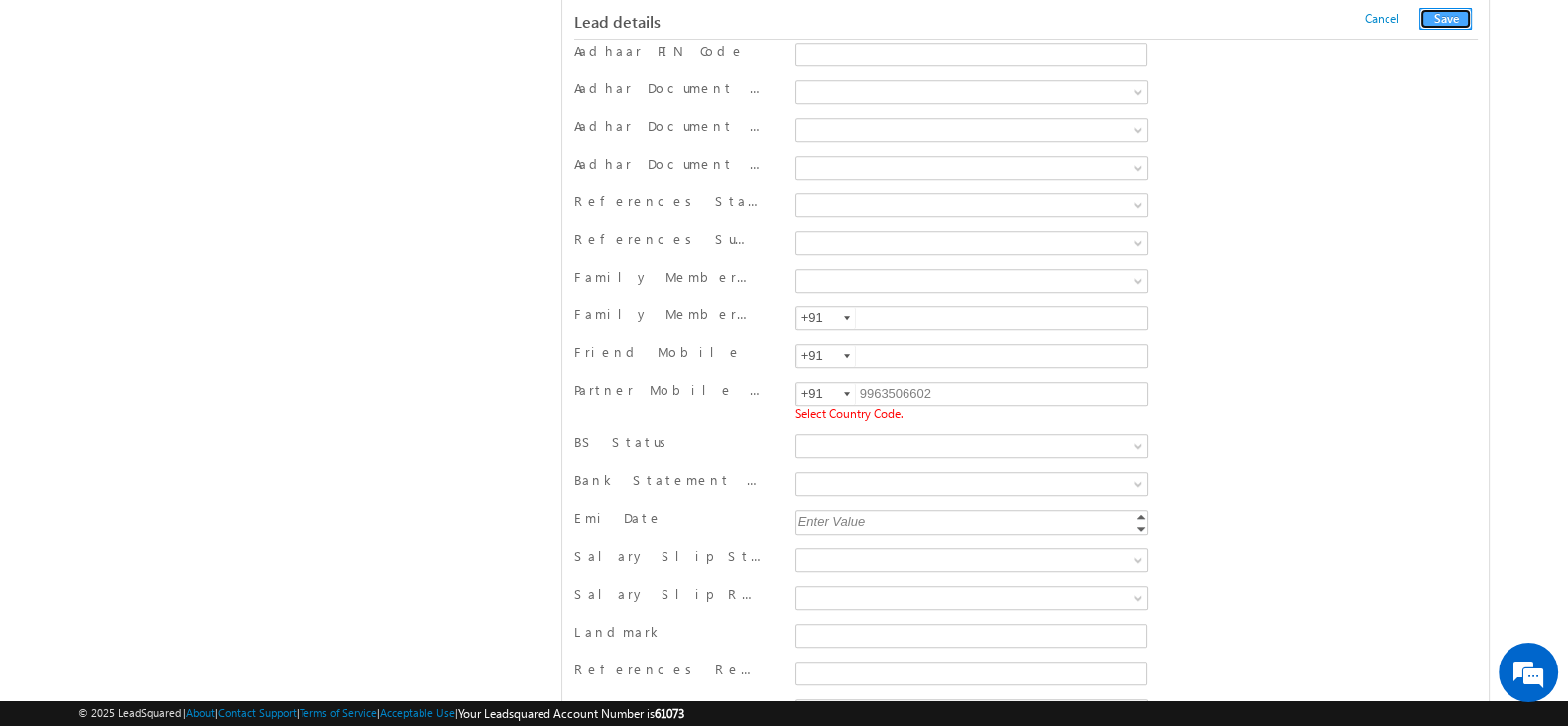
click at [1435, 20] on button "Save" at bounding box center [1445, 19] width 53 height 22
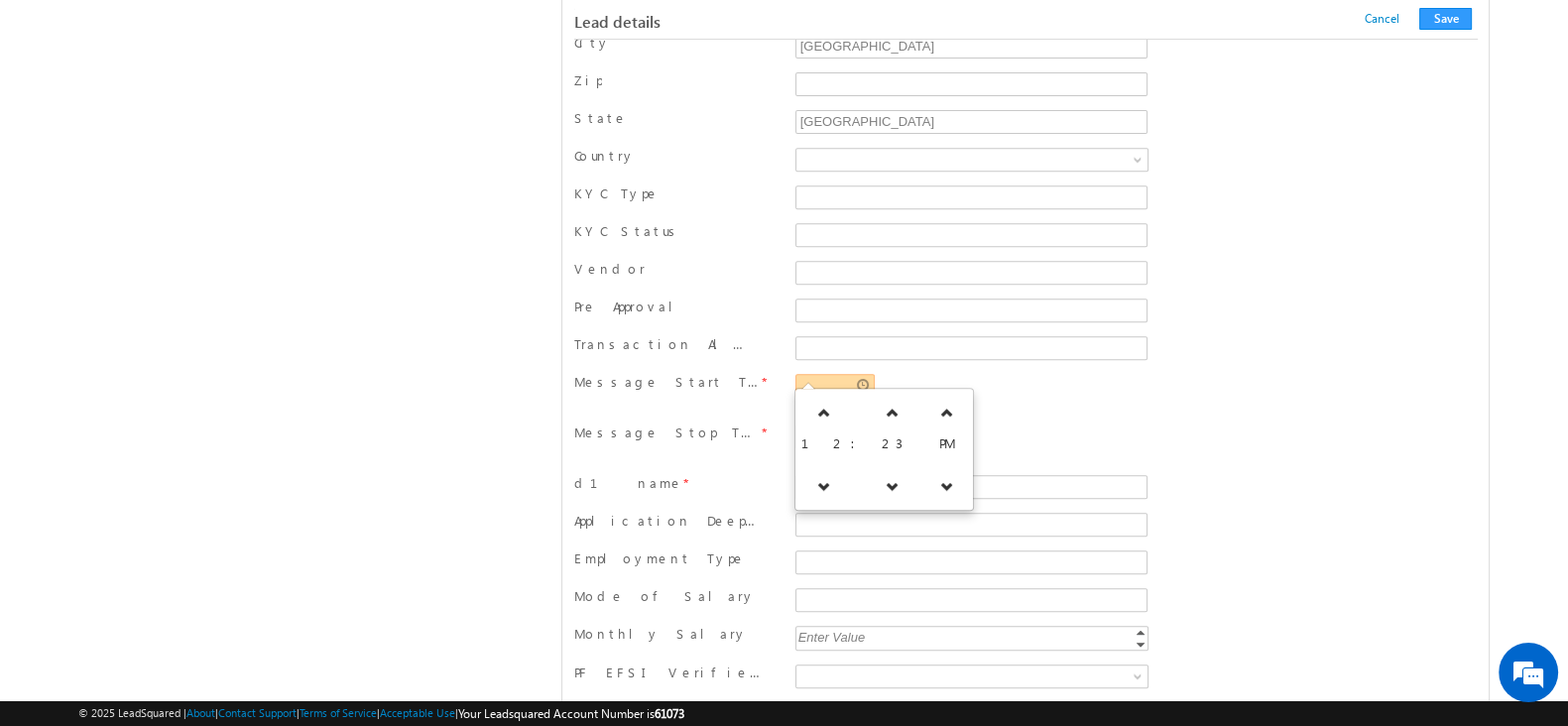
click at [833, 373] on input "text" at bounding box center [834, 385] width 79 height 24
click at [819, 481] on icon at bounding box center [824, 485] width 14 height 14
type input "11:23 AM"
drag, startPoint x: 1066, startPoint y: 369, endPoint x: 937, endPoint y: 415, distance: 137.0
click at [1066, 373] on div "11:23 AM Required Field" at bounding box center [971, 391] width 353 height 37
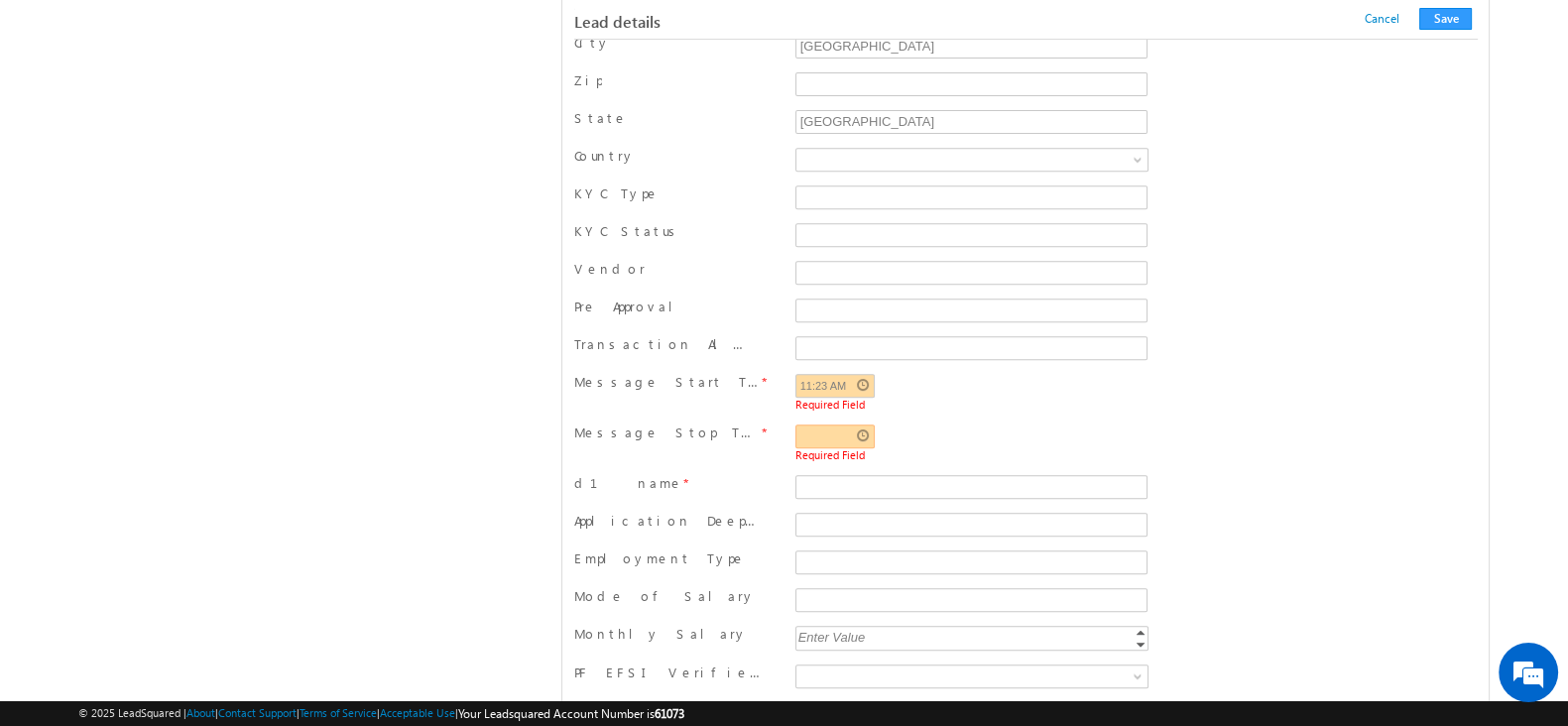
click at [825, 428] on input "text" at bounding box center [834, 436] width 79 height 24
click at [823, 466] on icon at bounding box center [824, 464] width 14 height 14
type input "01:23 PM"
click at [933, 397] on span "Required Field" at bounding box center [971, 403] width 353 height 13
click at [844, 478] on input "d" at bounding box center [971, 487] width 352 height 24
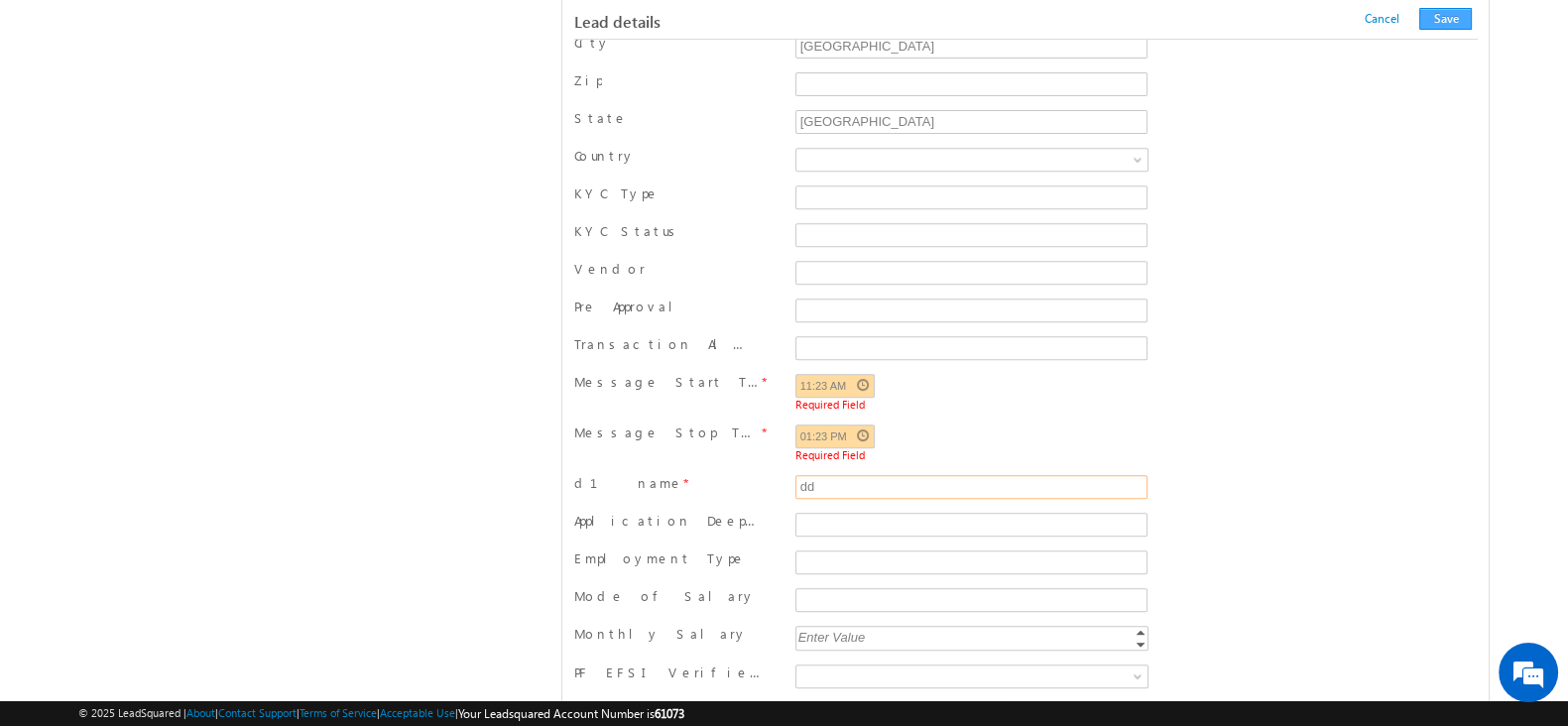
type input "dd"
click at [1451, 17] on button "Save" at bounding box center [1445, 19] width 53 height 22
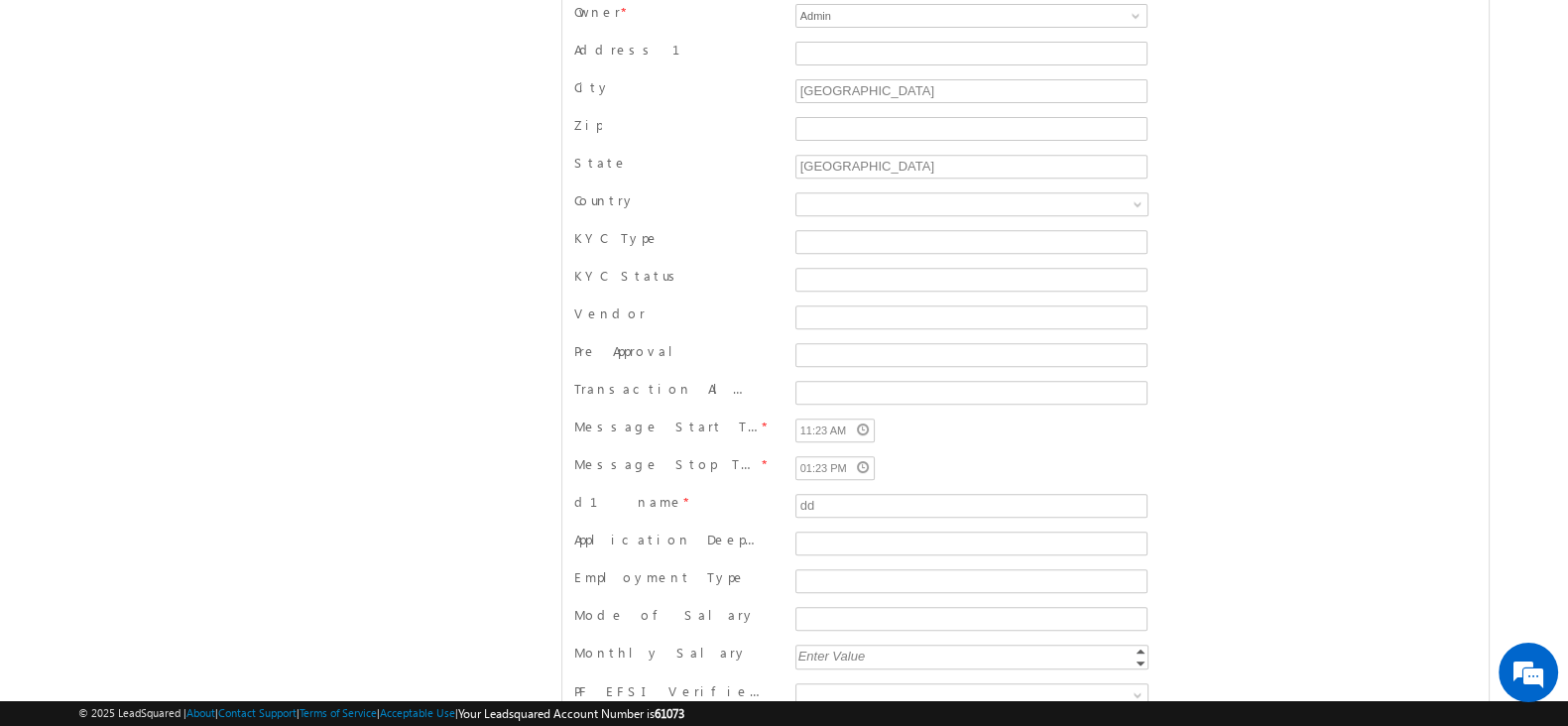
scroll to position [0, 0]
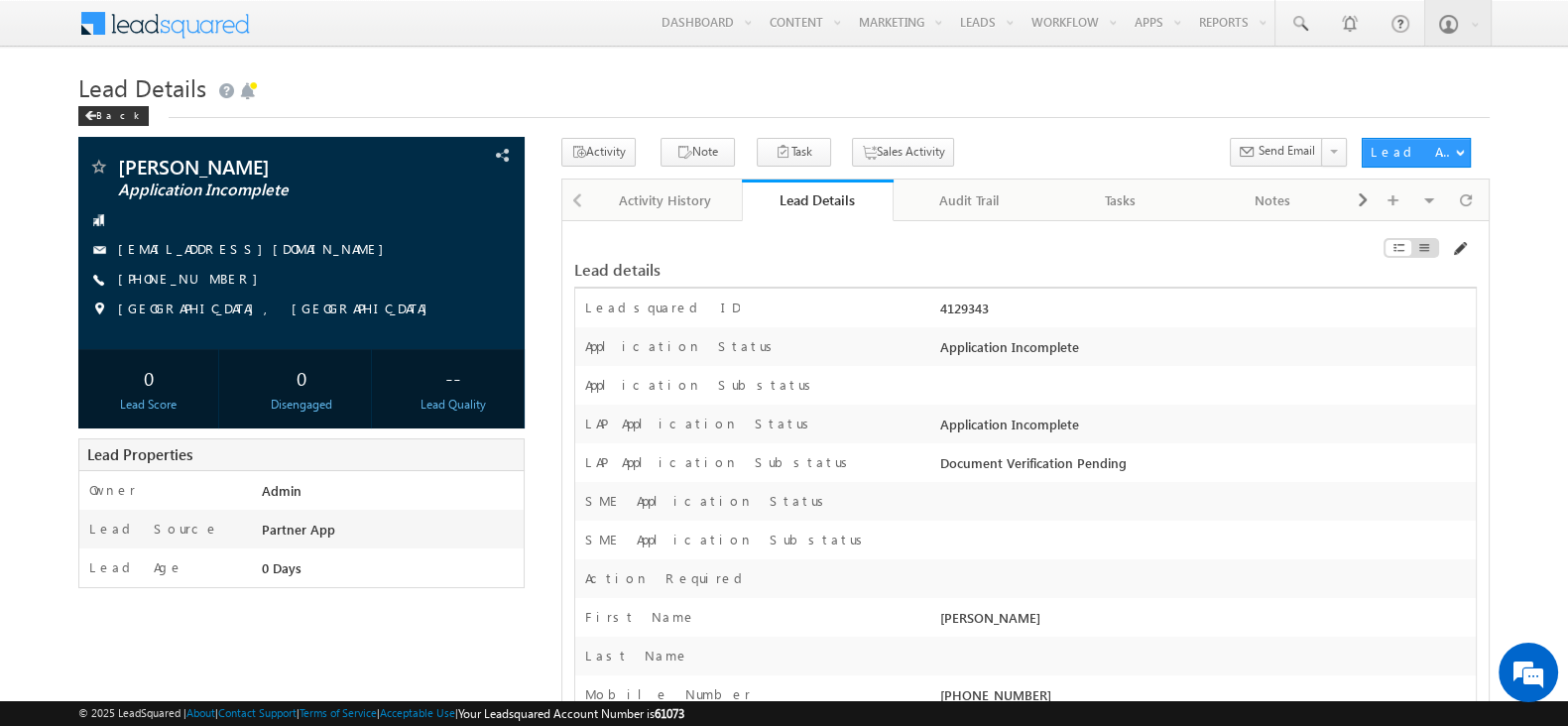
click at [1459, 248] on span at bounding box center [1458, 249] width 16 height 16
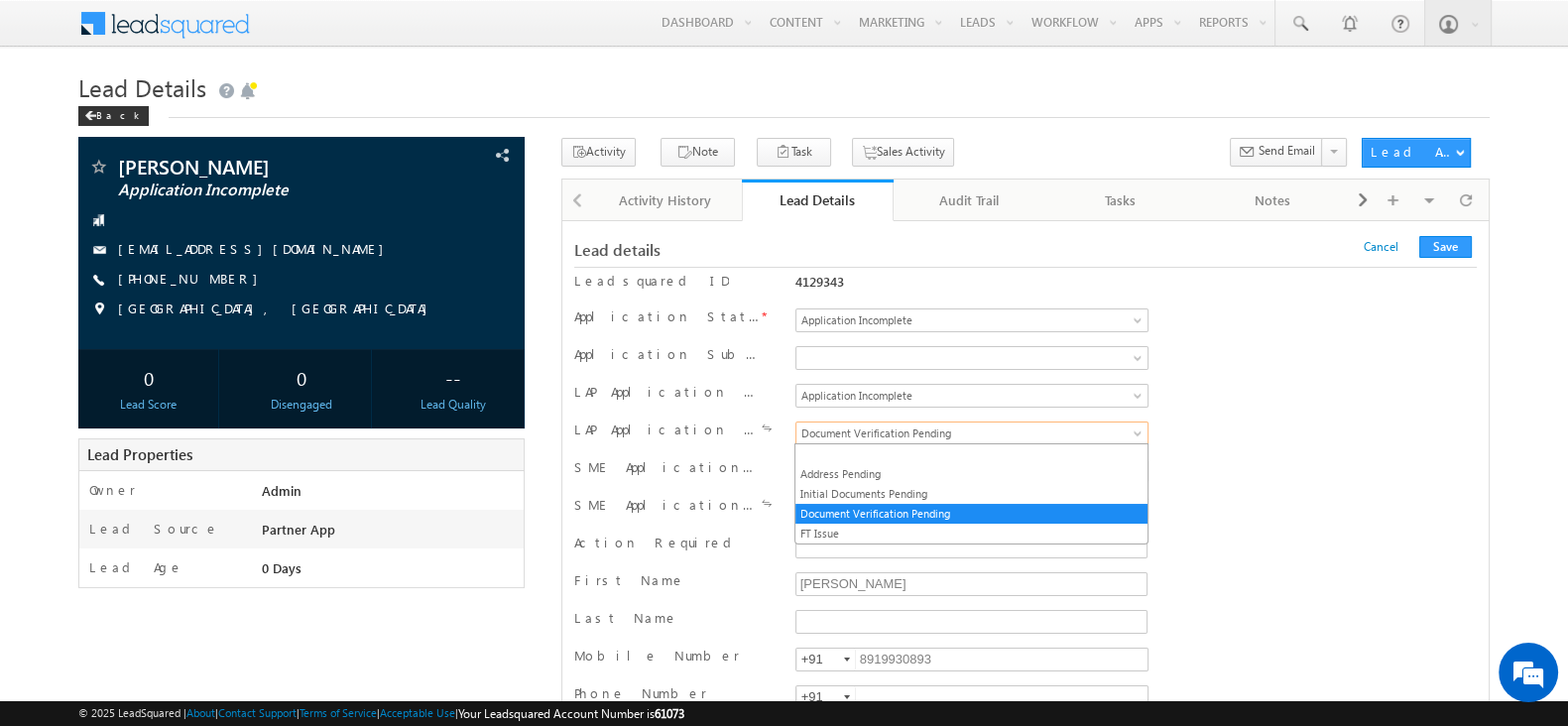
click at [1003, 432] on span "Document Verification Pending" at bounding box center [951, 433] width 310 height 18
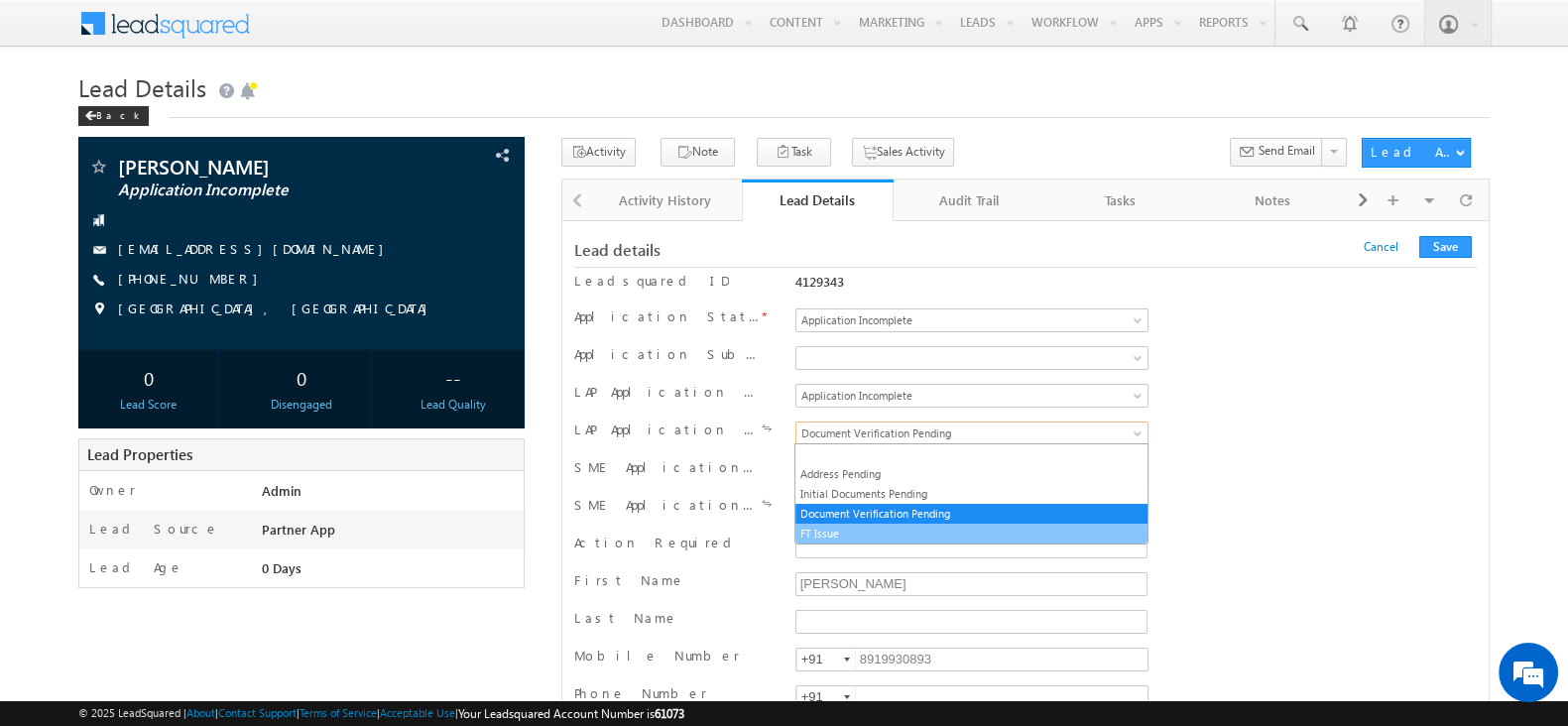
click at [890, 525] on link "FT Issue" at bounding box center [970, 533] width 351 height 18
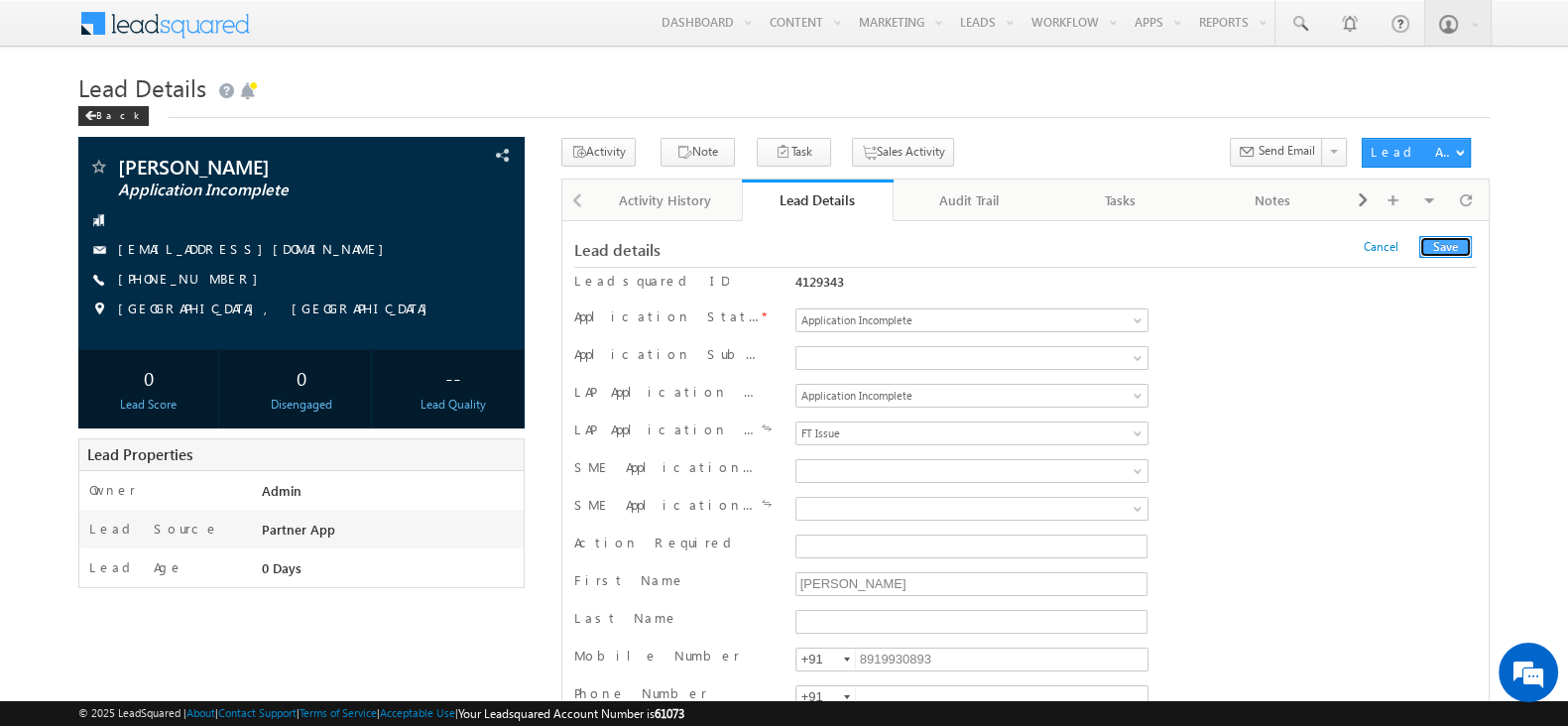
click at [1446, 255] on button "Save" at bounding box center [1445, 247] width 53 height 22
